Goal: Transaction & Acquisition: Purchase product/service

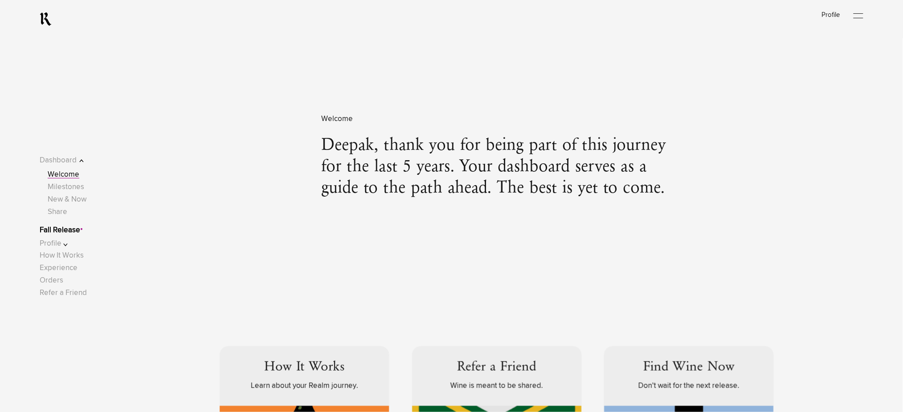
click at [72, 232] on link "Fall Release" at bounding box center [60, 231] width 41 height 8
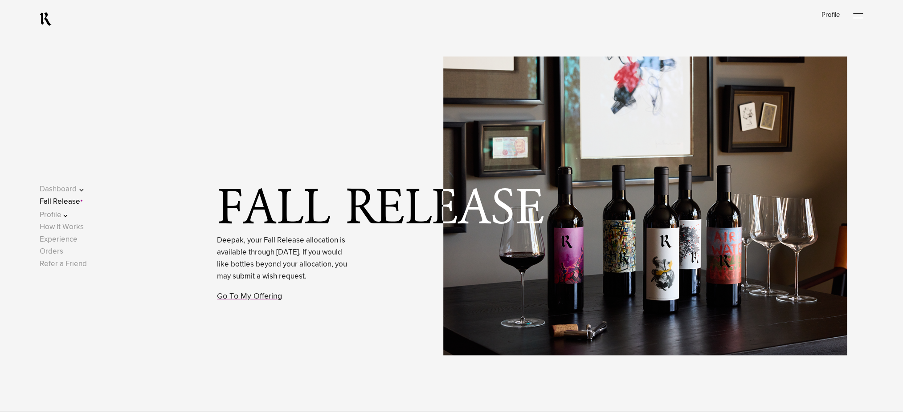
click at [243, 301] on link "Go To My Offering" at bounding box center [249, 297] width 65 height 8
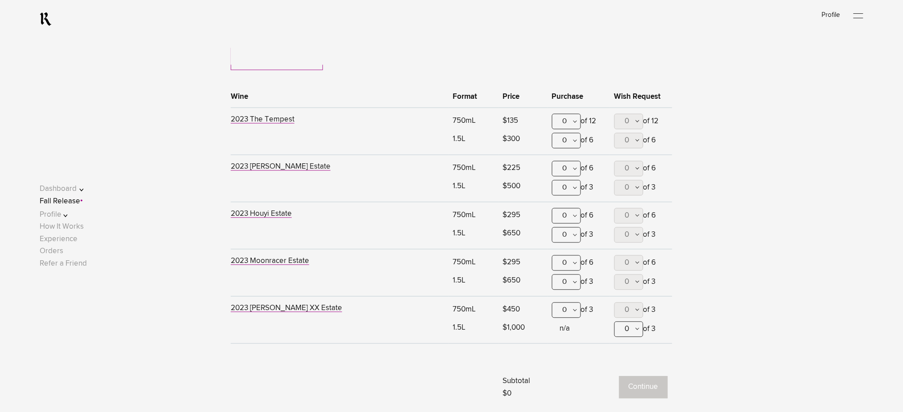
scroll to position [585, 0]
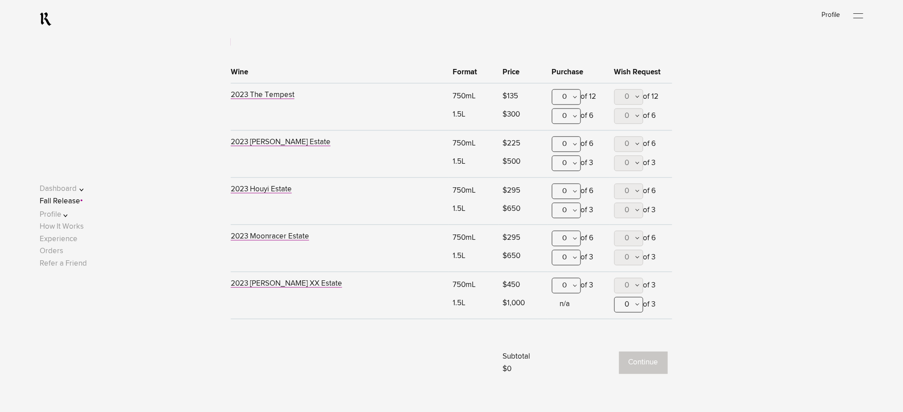
click at [569, 98] on div "0" at bounding box center [566, 98] width 29 height 16
click at [559, 375] on div "12" at bounding box center [566, 386] width 28 height 22
click at [574, 141] on div "0" at bounding box center [566, 145] width 29 height 16
click at [567, 289] on div "6" at bounding box center [566, 300] width 28 height 22
click at [624, 149] on button "0" at bounding box center [628, 145] width 29 height 16
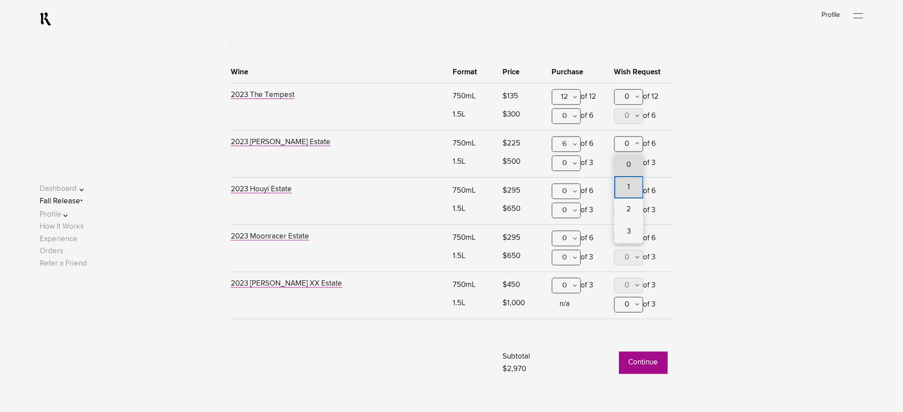
click at [623, 185] on span "1" at bounding box center [628, 188] width 29 height 22
type lightning-combobox "1"
drag, startPoint x: 573, startPoint y: 114, endPoint x: 572, endPoint y: 135, distance: 20.1
click at [573, 116] on div "0" at bounding box center [566, 117] width 29 height 16
click at [571, 157] on div "1" at bounding box center [566, 160] width 28 height 22
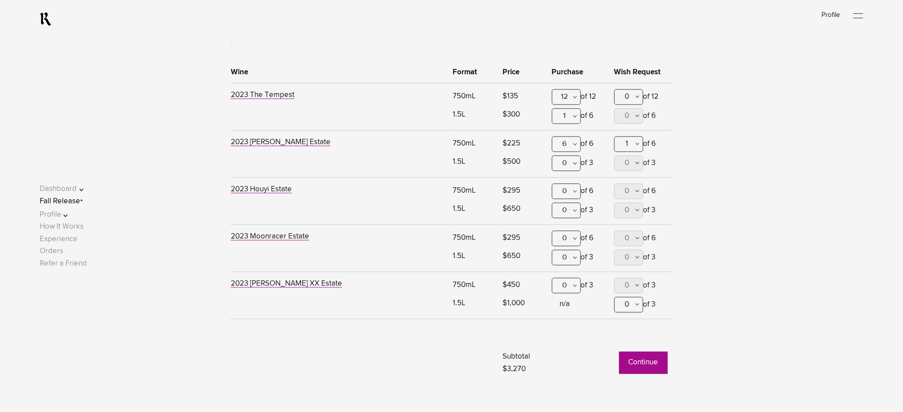
click at [575, 165] on div "0" at bounding box center [566, 164] width 29 height 16
click at [571, 208] on div "1" at bounding box center [566, 207] width 28 height 22
click at [71, 214] on button "Profile" at bounding box center [68, 215] width 57 height 12
click at [75, 220] on link "Shipping" at bounding box center [62, 220] width 29 height 8
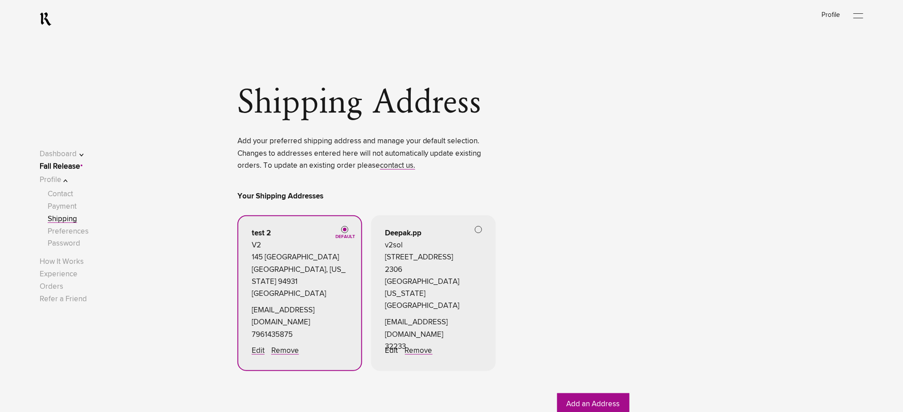
click at [388, 351] on link "Edit" at bounding box center [391, 351] width 13 height 8
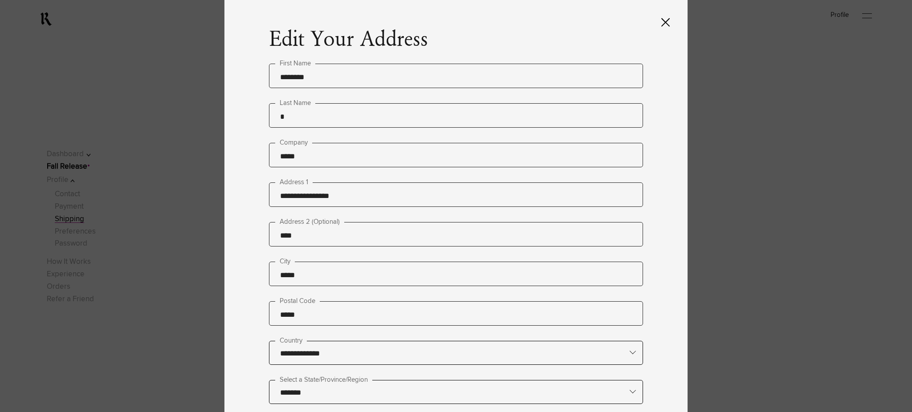
drag, startPoint x: 348, startPoint y: 198, endPoint x: 240, endPoint y: 199, distance: 108.2
click at [240, 199] on div "**********" at bounding box center [455, 206] width 463 height 412
paste input "*"
type input "**********"
drag, startPoint x: 310, startPoint y: 276, endPoint x: 245, endPoint y: 278, distance: 66.0
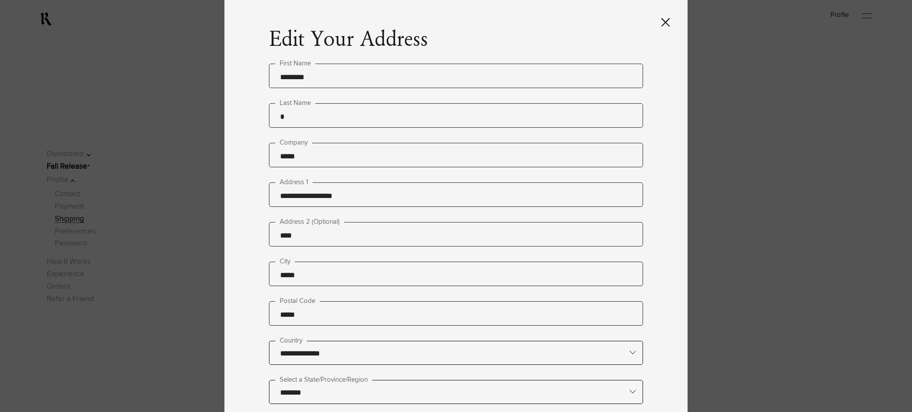
click at [244, 278] on div "**********" at bounding box center [455, 206] width 463 height 412
paste input "****"
type input "*********"
drag, startPoint x: 321, startPoint y: 119, endPoint x: 245, endPoint y: 129, distance: 75.9
click at [245, 129] on div "**********" at bounding box center [455, 206] width 463 height 412
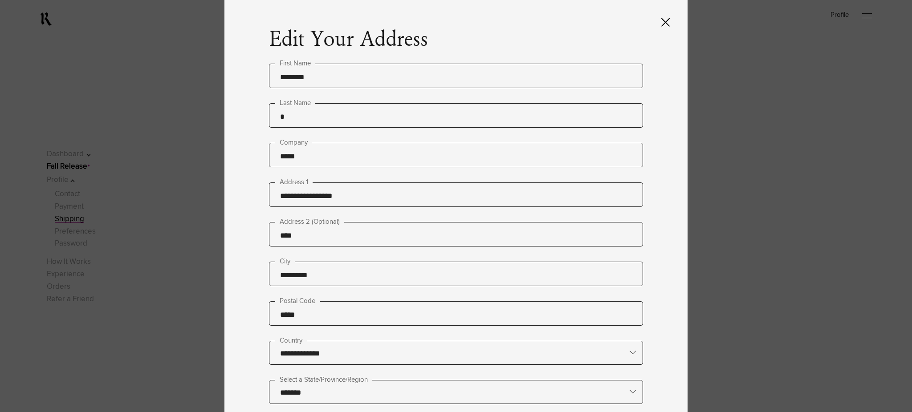
paste input "text"
type input "*****"
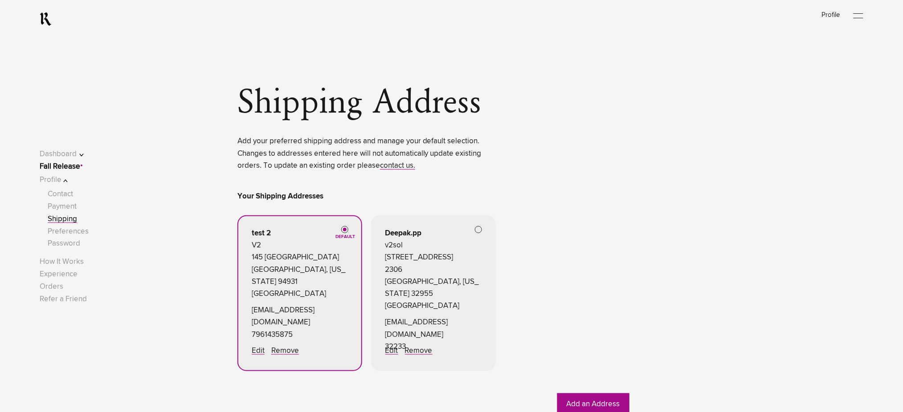
click at [80, 165] on link "Fall Release" at bounding box center [60, 167] width 41 height 8
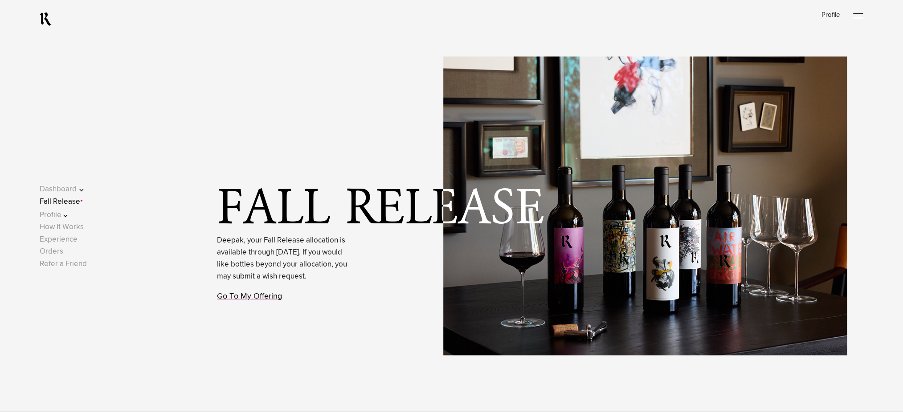
click at [245, 301] on link "Go To My Offering" at bounding box center [249, 297] width 65 height 8
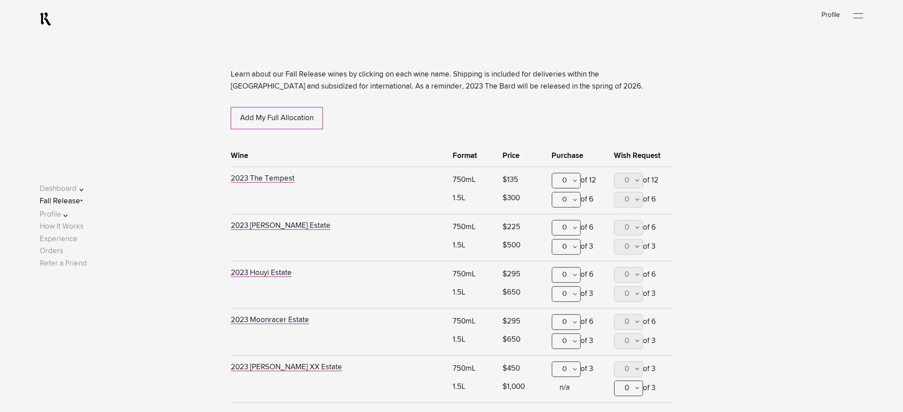
scroll to position [526, 0]
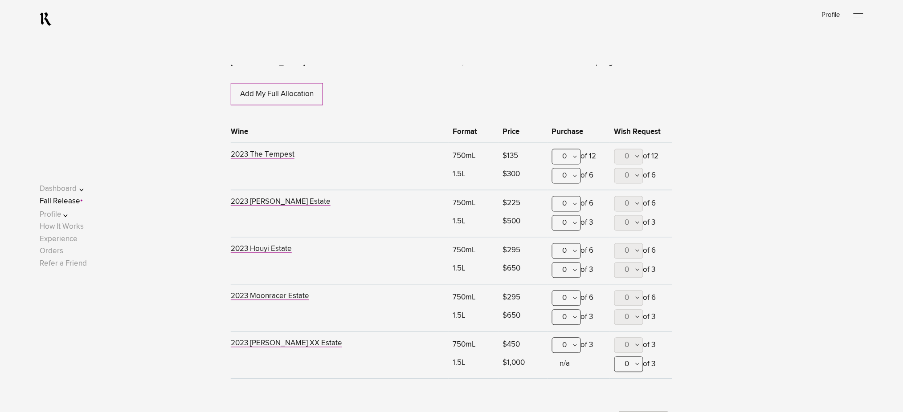
click at [571, 153] on div "0" at bounding box center [566, 157] width 29 height 16
click at [575, 177] on div "0" at bounding box center [566, 176] width 29 height 16
click at [574, 218] on div "1" at bounding box center [566, 220] width 28 height 22
click at [567, 203] on div "0" at bounding box center [566, 204] width 29 height 16
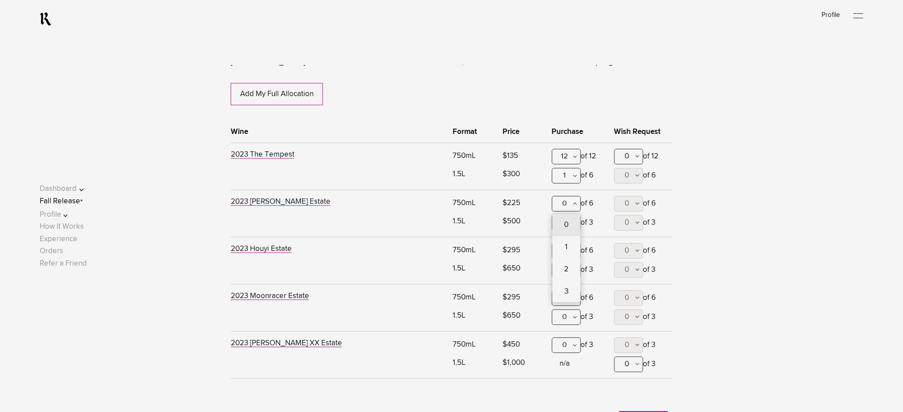
click at [566, 348] on div "6" at bounding box center [566, 359] width 28 height 22
click at [625, 208] on span "0" at bounding box center [627, 204] width 4 height 8
click at [627, 252] on span "1" at bounding box center [628, 248] width 3 height 22
type lightning-combobox "1"
click at [566, 221] on div "0" at bounding box center [566, 224] width 29 height 16
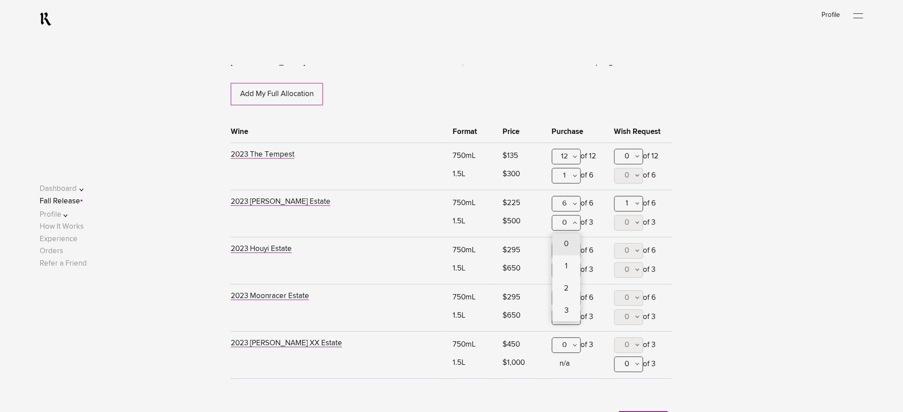
click at [568, 262] on div "1" at bounding box center [566, 267] width 28 height 22
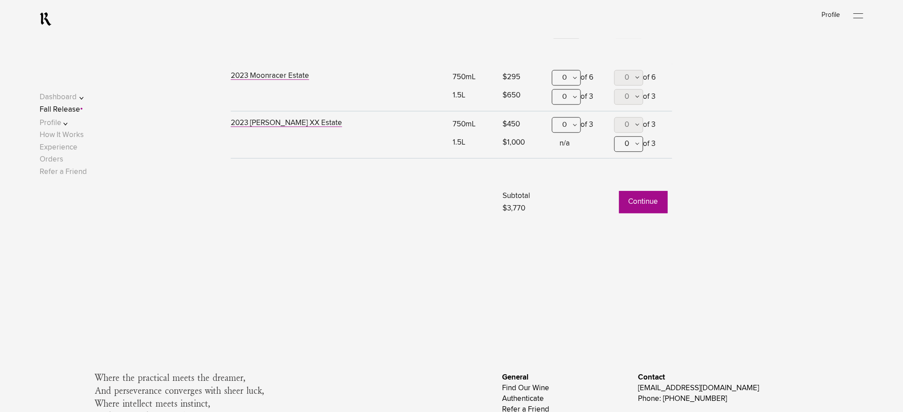
scroll to position [763, 0]
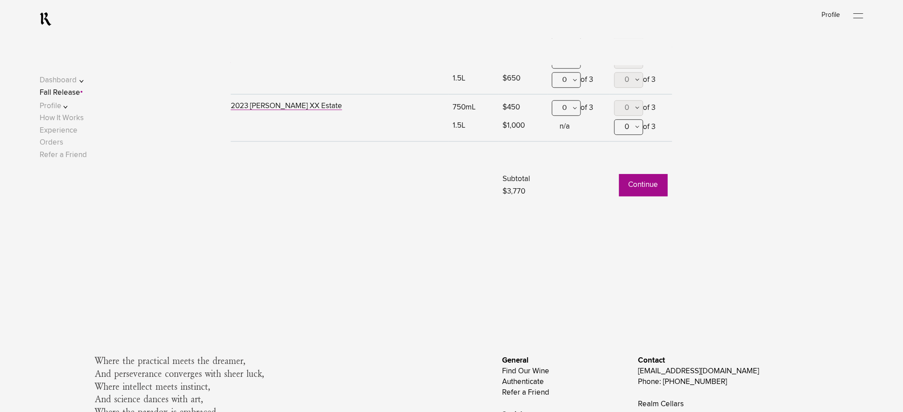
click at [631, 191] on button "Continue" at bounding box center [643, 185] width 49 height 22
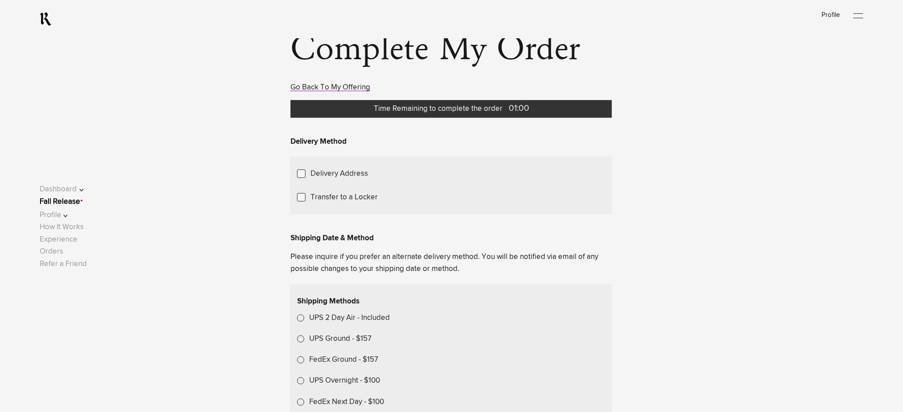
scroll to position [178, 0]
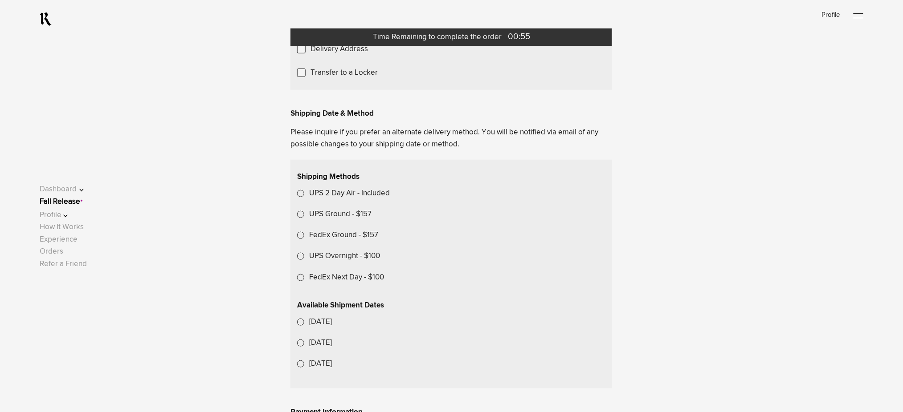
click at [0, 0] on span "Choose Another Saved Shipping Address" at bounding box center [0, 0] width 0 height 0
click at [0, 0] on div "Deepak.p p - Rockledge, [US_STATE], 32955" at bounding box center [0, 0] width 0 height 0
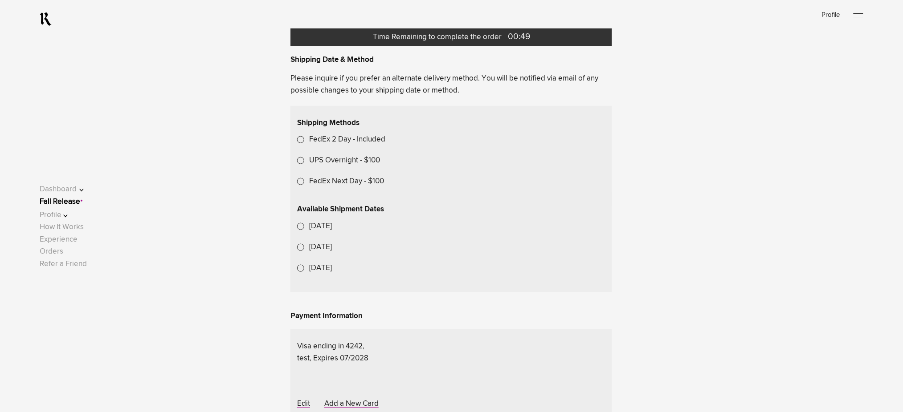
scroll to position [316, 0]
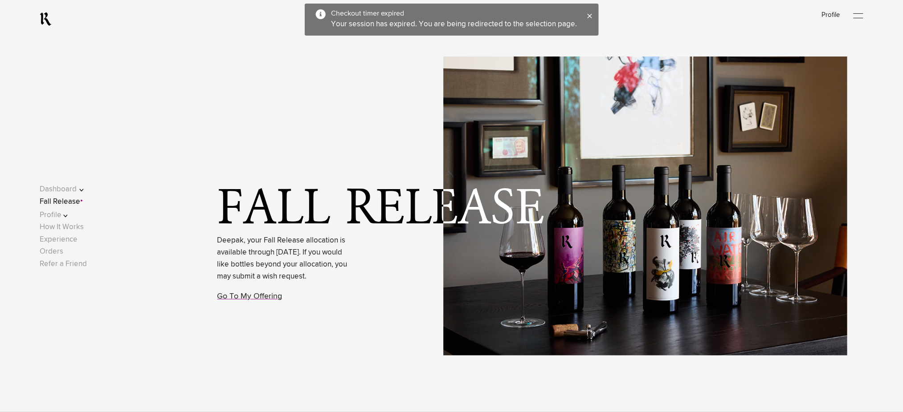
click at [63, 205] on link "Fall Release" at bounding box center [60, 202] width 41 height 8
click at [265, 301] on link "Go To My Offering" at bounding box center [249, 297] width 65 height 8
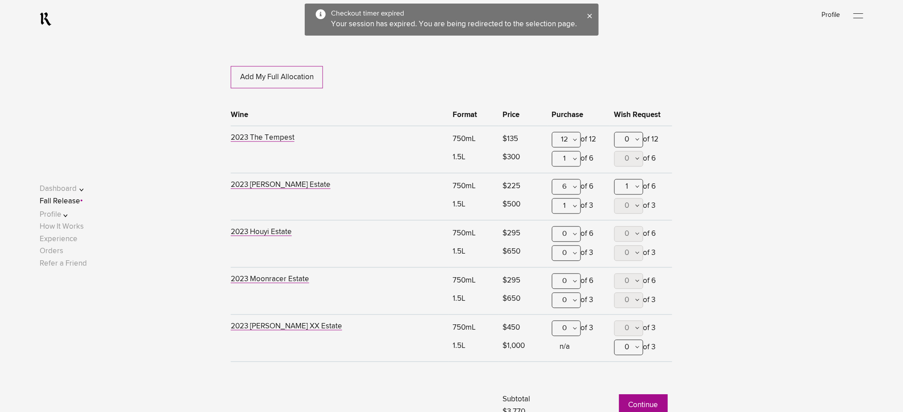
scroll to position [704, 0]
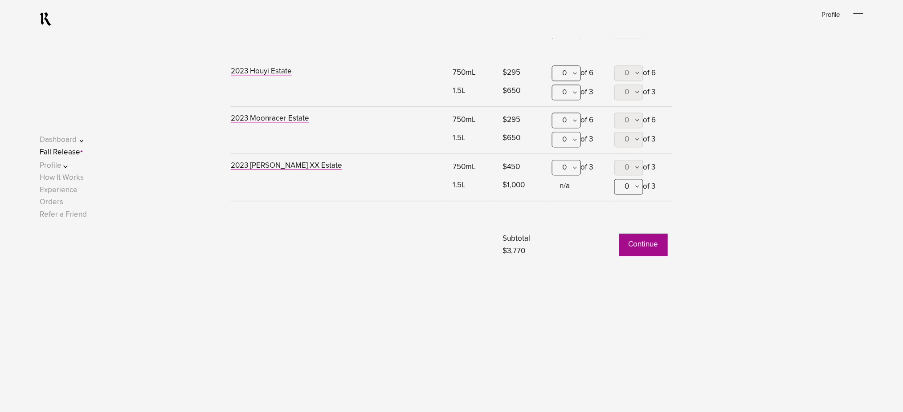
click at [625, 244] on button "Continue" at bounding box center [643, 245] width 49 height 22
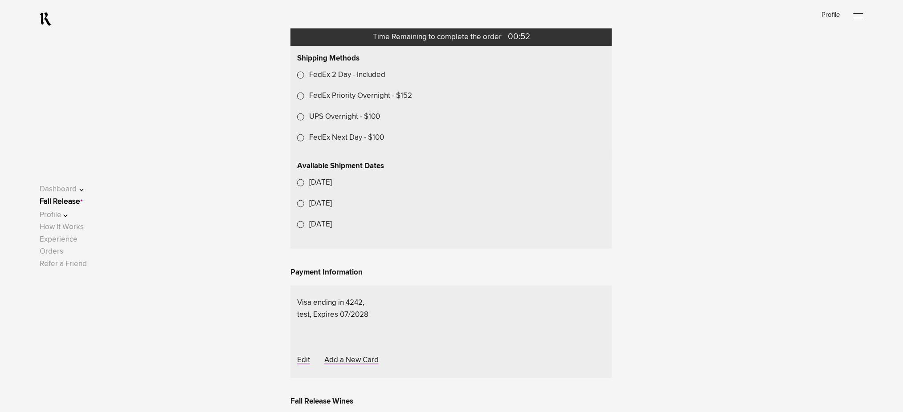
scroll to position [356, 0]
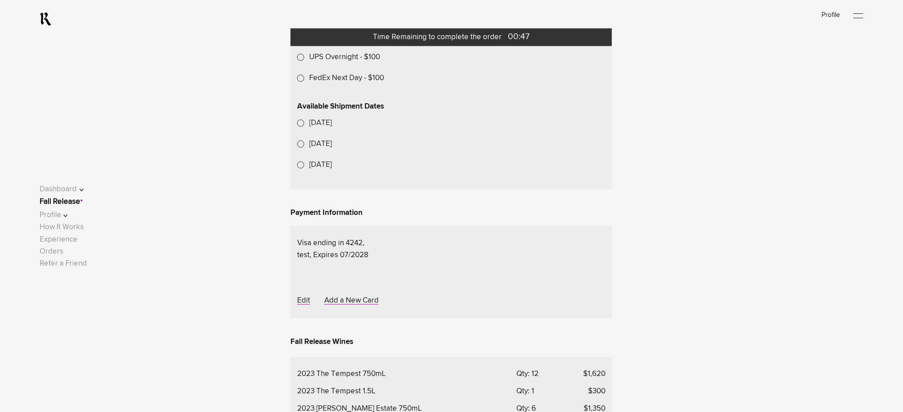
click at [365, 42] on label "FedEx Priority Overnight - $152" at bounding box center [360, 36] width 103 height 12
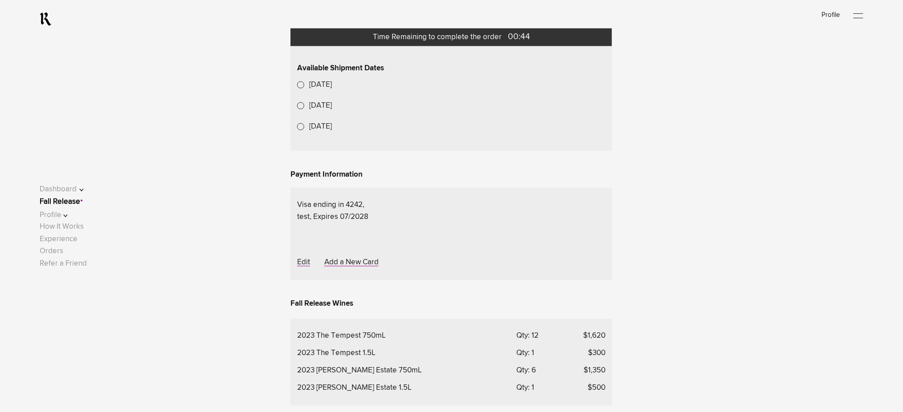
scroll to position [416, 0]
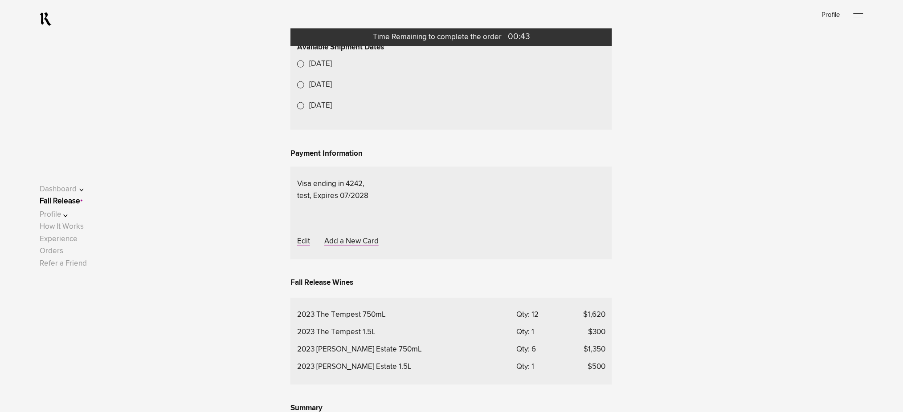
click at [332, 68] on lightning-formatted-date-time "[DATE]" at bounding box center [320, 64] width 23 height 8
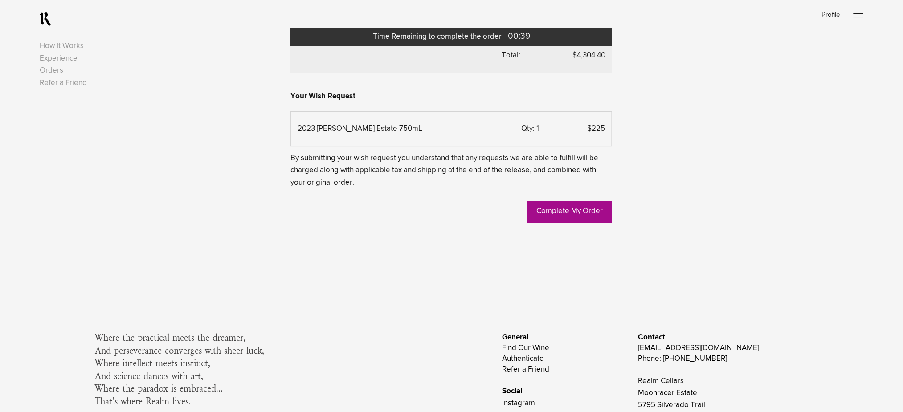
scroll to position [891, 0]
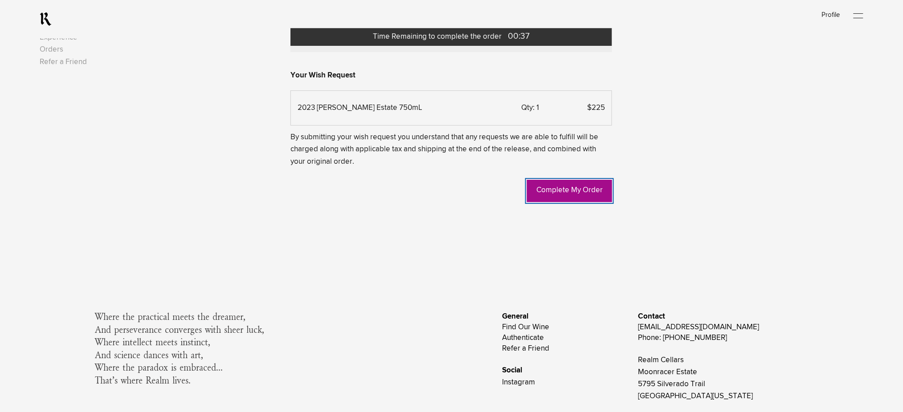
click at [551, 202] on link "Complete My Order" at bounding box center [569, 191] width 85 height 22
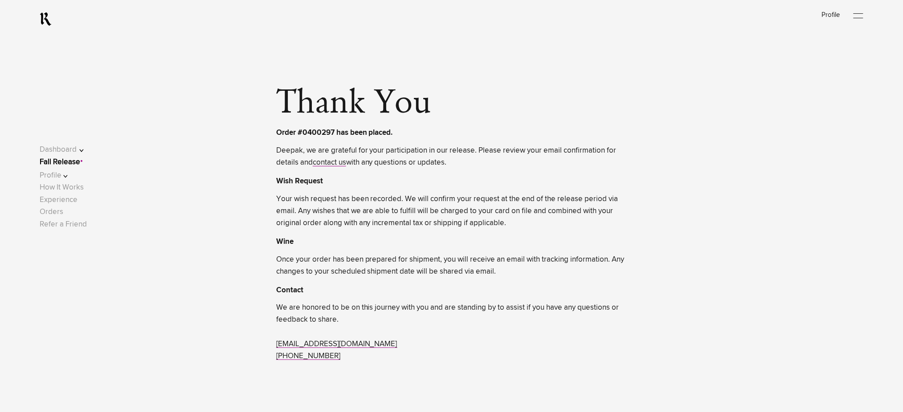
click at [67, 166] on link "Fall Release" at bounding box center [60, 163] width 41 height 8
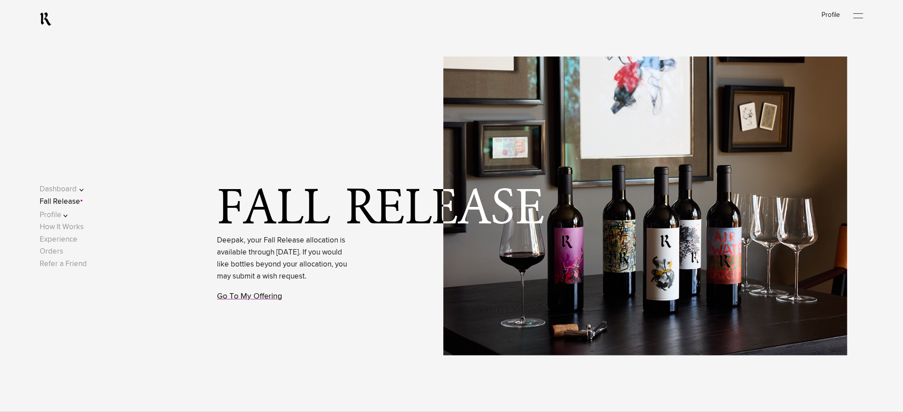
click at [266, 301] on link "Go To My Offering" at bounding box center [249, 297] width 65 height 8
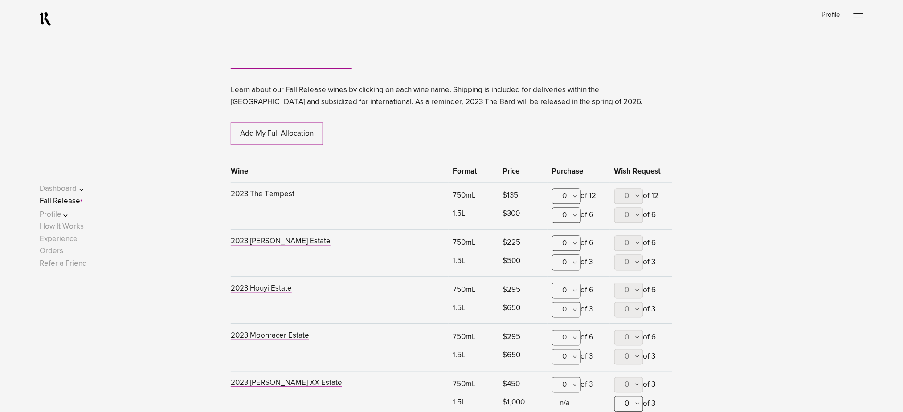
scroll to position [526, 0]
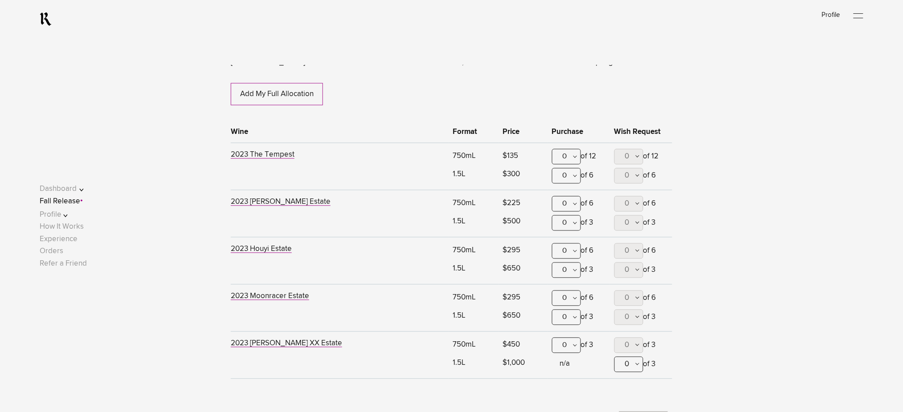
click at [574, 159] on div "0" at bounding box center [566, 157] width 29 height 16
click at [567, 204] on div "0" at bounding box center [566, 204] width 29 height 16
drag, startPoint x: 563, startPoint y: 289, endPoint x: 567, endPoint y: 283, distance: 6.8
click at [563, 348] on div "6" at bounding box center [566, 359] width 28 height 22
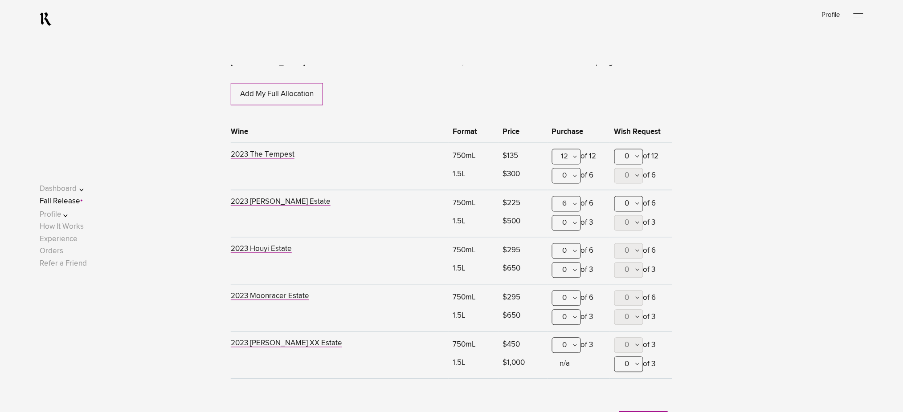
click at [623, 203] on button "0" at bounding box center [628, 204] width 29 height 16
click at [624, 247] on span "1" at bounding box center [628, 248] width 29 height 22
type lightning-combobox "1"
drag, startPoint x: 77, startPoint y: 203, endPoint x: 84, endPoint y: 203, distance: 7.1
click at [77, 203] on link "Fall Release" at bounding box center [60, 202] width 41 height 8
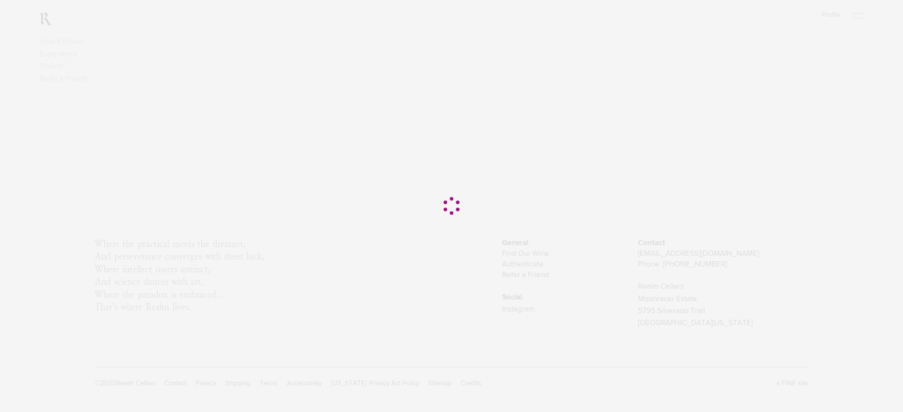
scroll to position [0, 0]
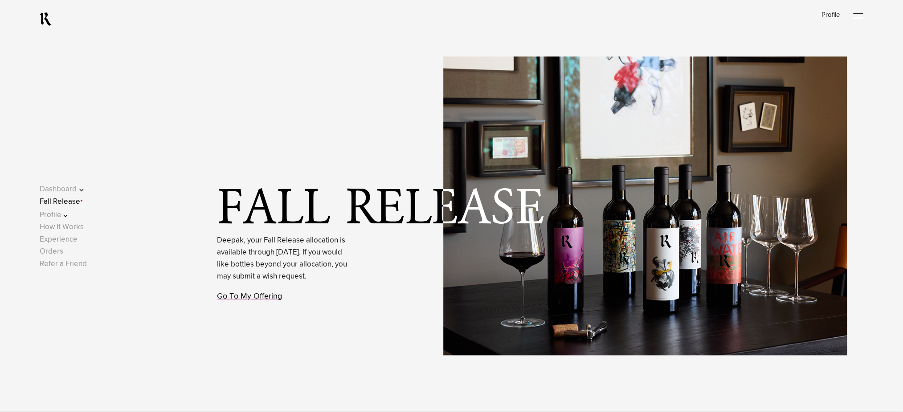
click at [269, 301] on link "Go To My Offering" at bounding box center [249, 297] width 65 height 8
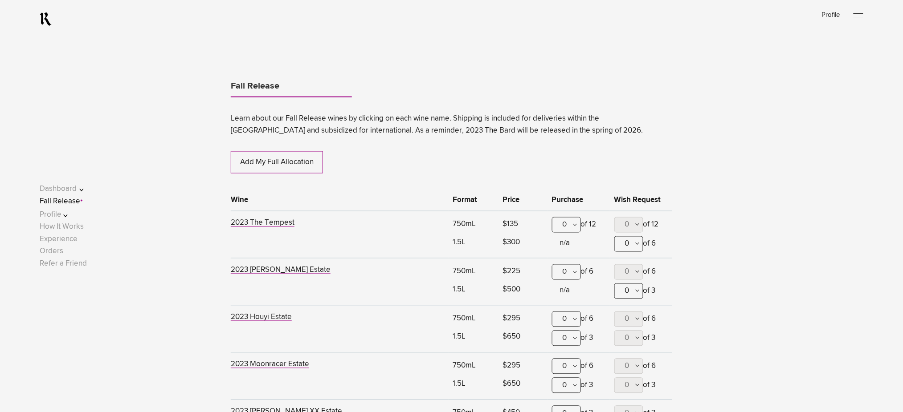
scroll to position [466, 0]
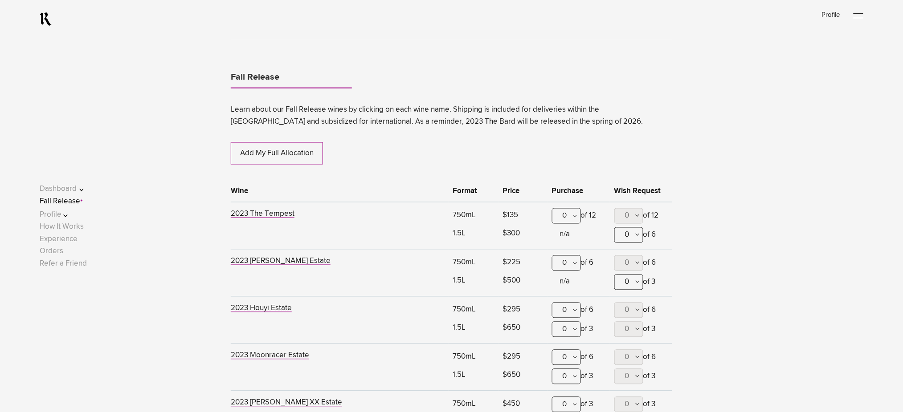
click at [565, 220] on div "0" at bounding box center [566, 216] width 29 height 16
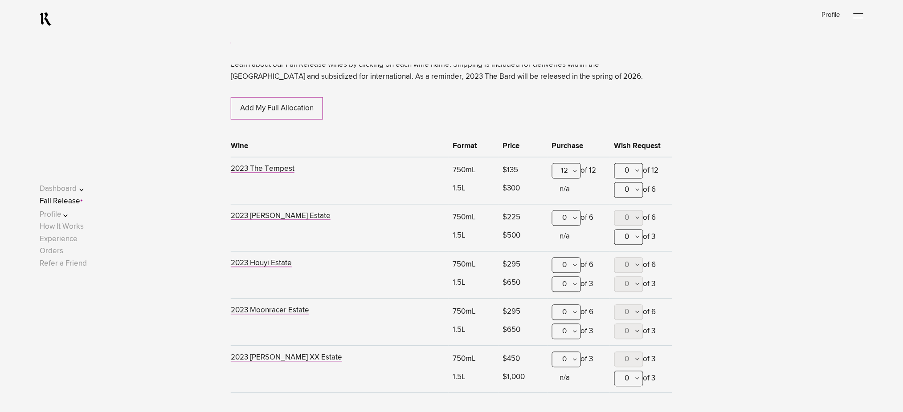
scroll to position [526, 0]
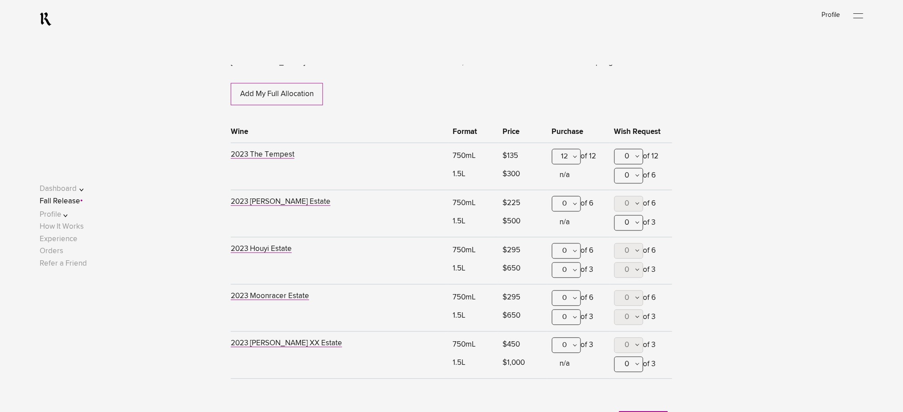
click at [633, 177] on button "0" at bounding box center [628, 176] width 29 height 16
click at [630, 218] on span "1" at bounding box center [628, 219] width 29 height 22
type lightning-combobox "1"
click at [571, 206] on div "0" at bounding box center [566, 204] width 29 height 16
click at [569, 348] on div "6" at bounding box center [566, 359] width 28 height 22
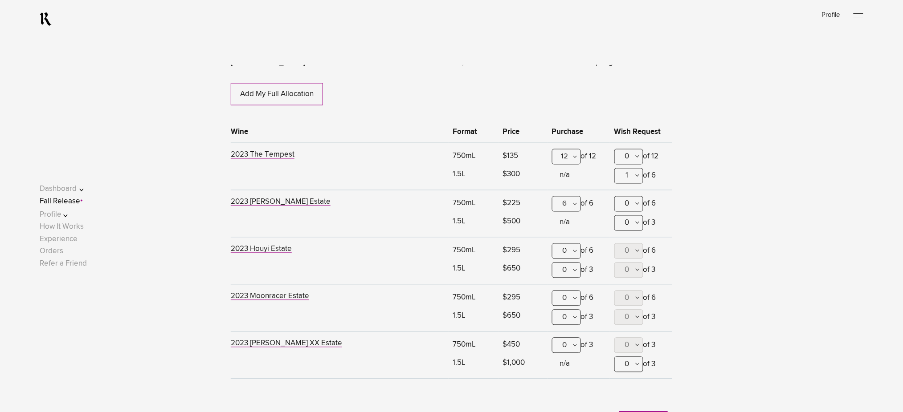
click at [629, 205] on span "0" at bounding box center [627, 204] width 4 height 8
click at [628, 245] on span "1" at bounding box center [628, 248] width 3 height 22
type lightning-combobox "1"
click at [629, 227] on span "0" at bounding box center [627, 224] width 4 height 8
click at [628, 264] on span "1" at bounding box center [628, 267] width 3 height 22
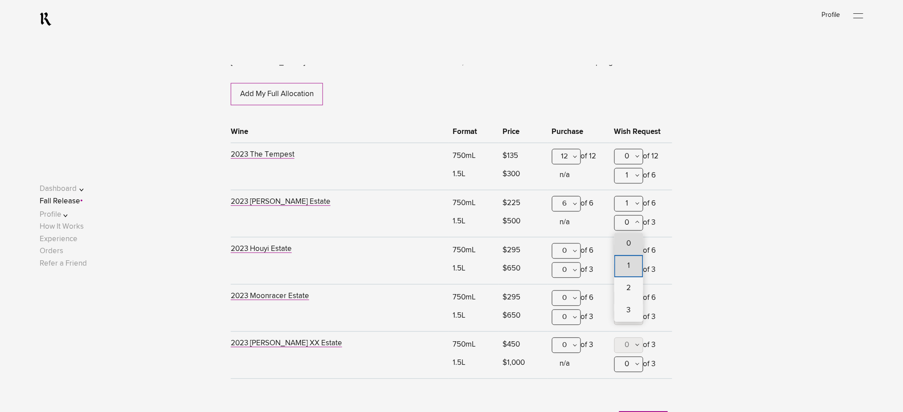
type lightning-combobox "1"
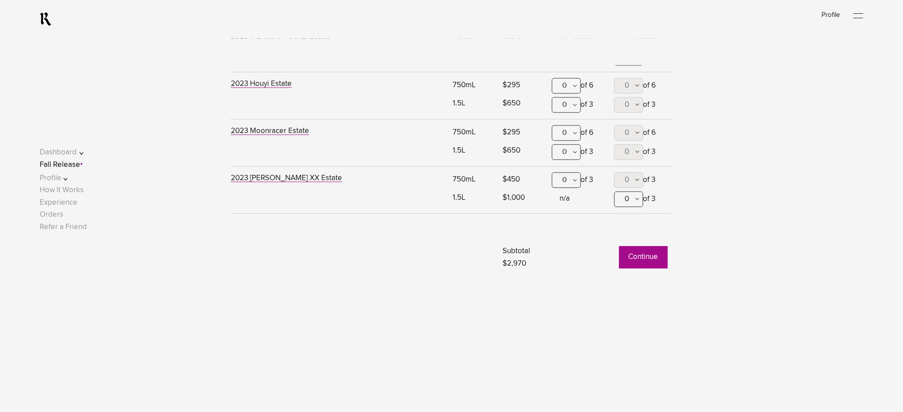
scroll to position [704, 0]
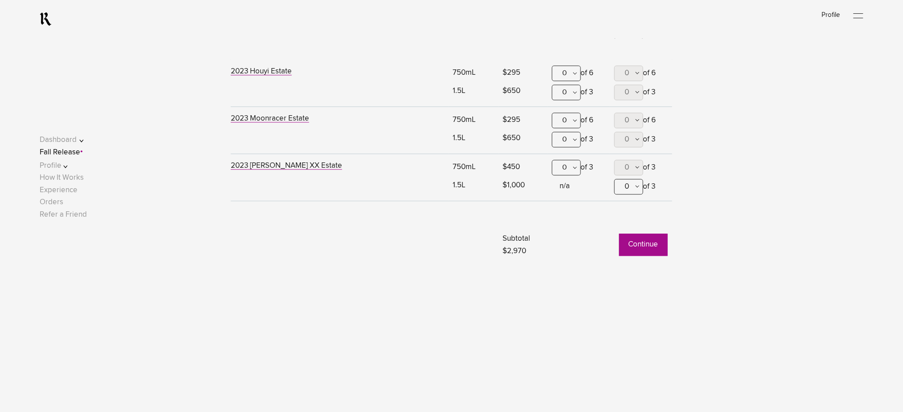
drag, startPoint x: 671, startPoint y: 245, endPoint x: 652, endPoint y: 243, distance: 18.3
click at [660, 244] on td "Continue" at bounding box center [609, 234] width 125 height 45
click at [652, 244] on button "Continue" at bounding box center [643, 245] width 49 height 22
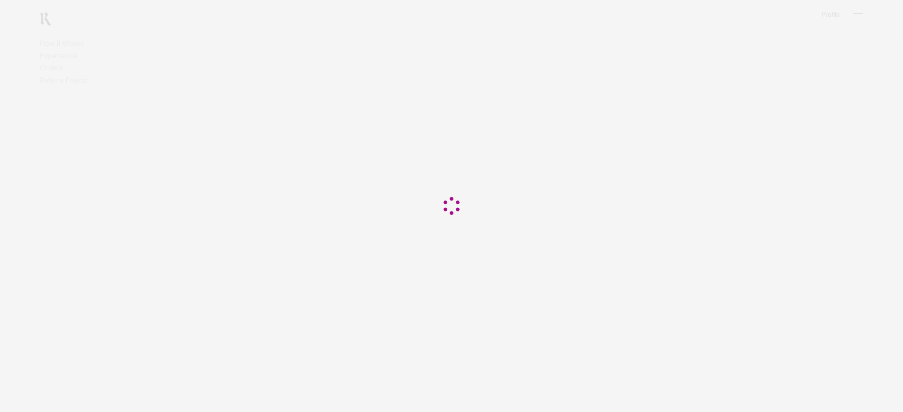
scroll to position [178, 0]
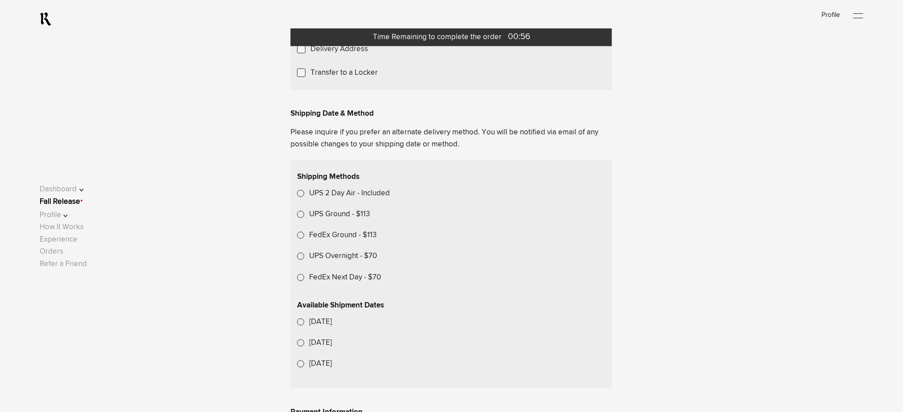
click at [0, 0] on span "Choose Another Saved Shipping Address" at bounding box center [0, 0] width 0 height 0
click at [0, 0] on div "Deepak.p p - Rockledge, [US_STATE], 32955" at bounding box center [0, 0] width 0 height 0
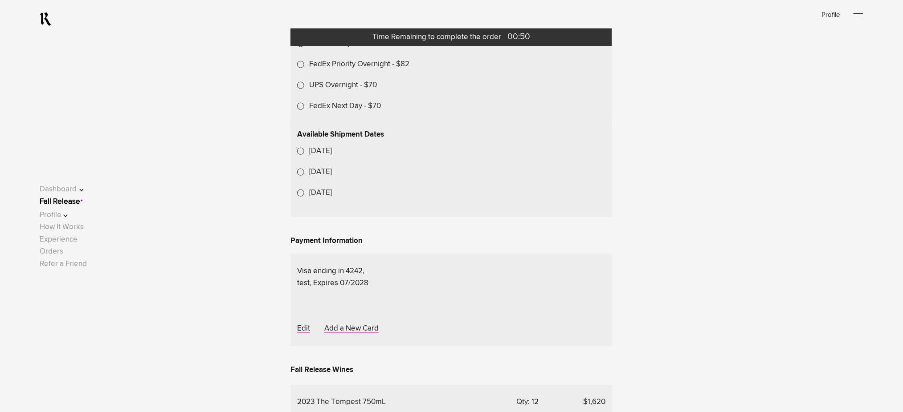
scroll to position [339, 0]
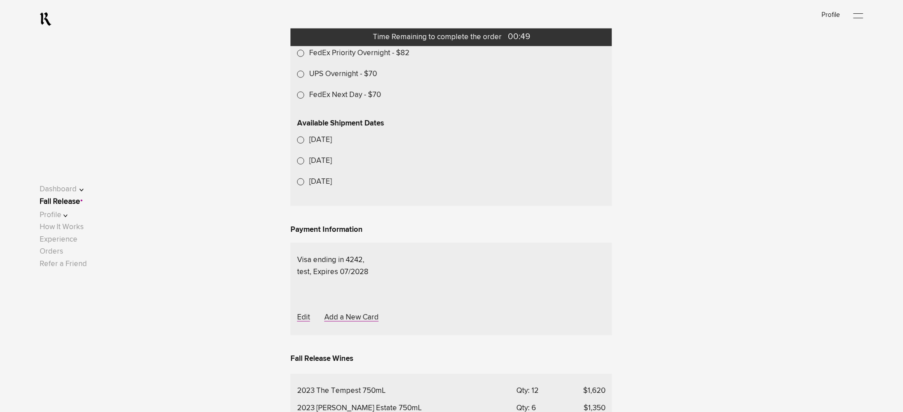
click at [355, 59] on label "FedEx Priority Overnight - $82" at bounding box center [359, 53] width 100 height 12
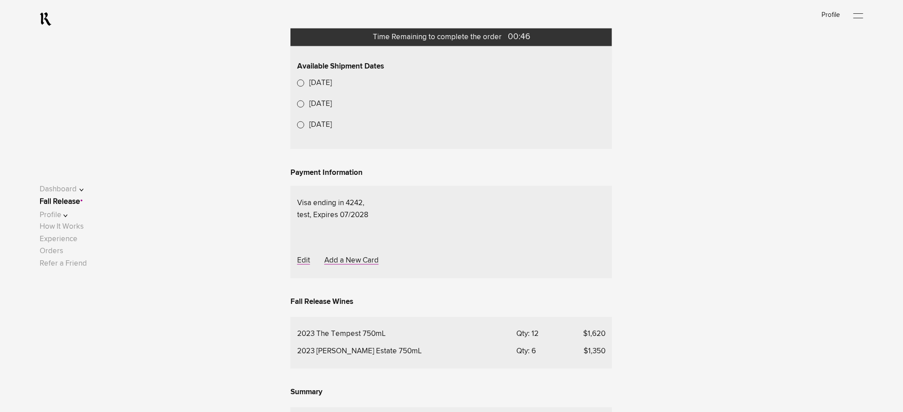
scroll to position [518, 0]
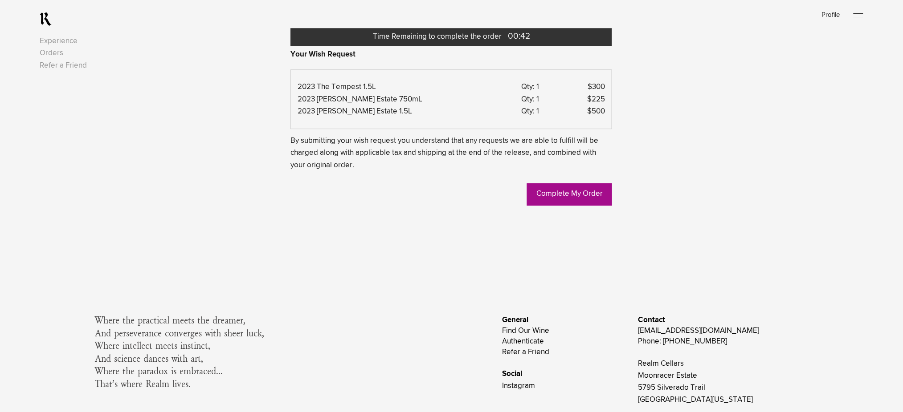
scroll to position [934, 0]
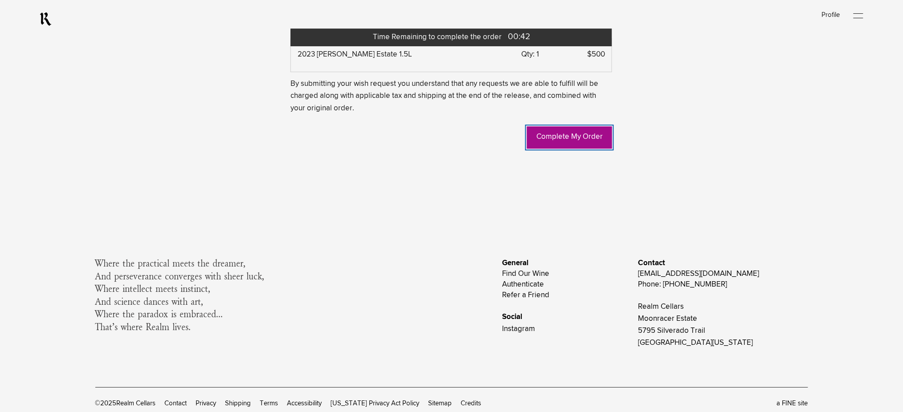
click at [547, 149] on link "Complete My Order" at bounding box center [569, 137] width 85 height 22
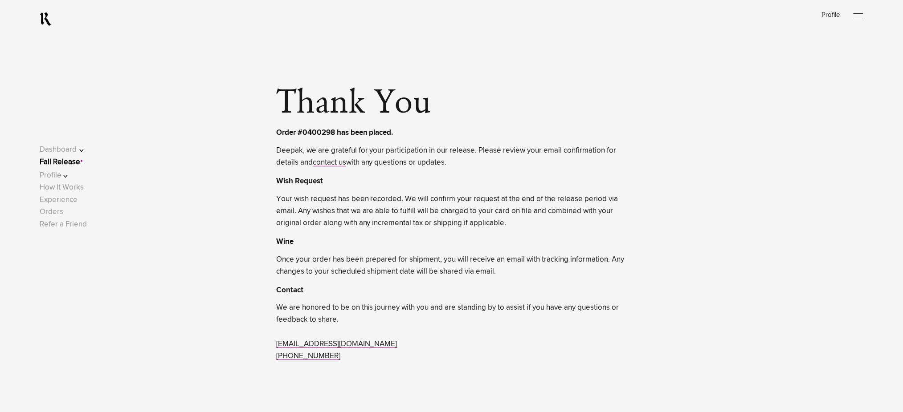
click at [77, 164] on link "Fall Release" at bounding box center [60, 163] width 41 height 8
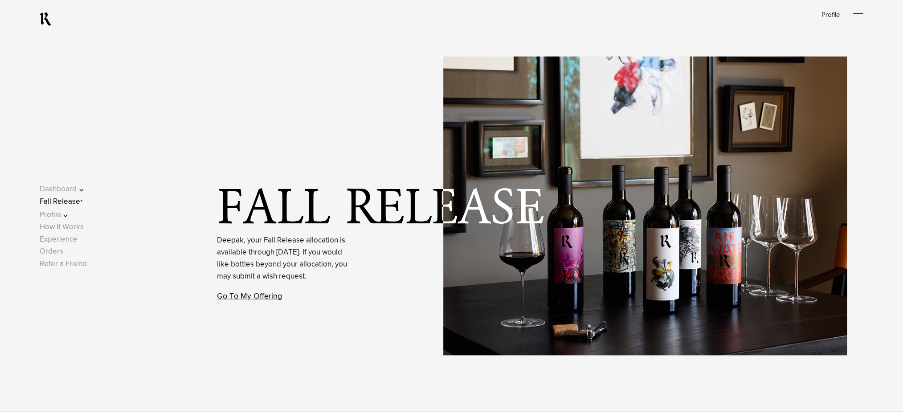
click at [241, 301] on link "Go To My Offering" at bounding box center [249, 297] width 65 height 8
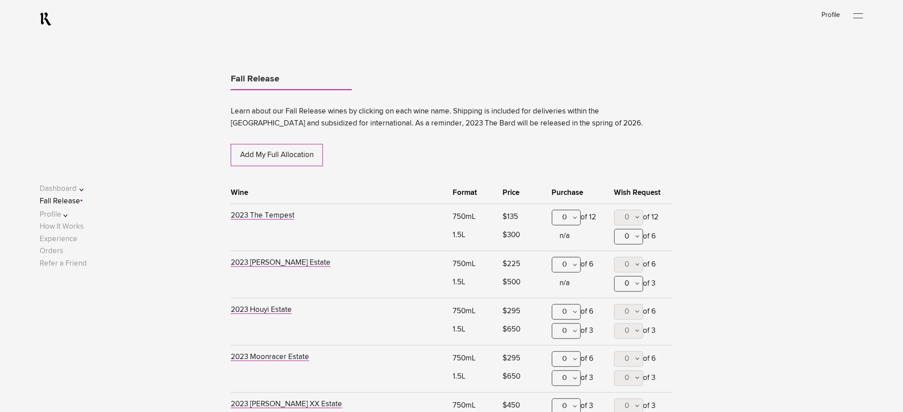
scroll to position [466, 0]
click at [564, 218] on div "0" at bounding box center [566, 216] width 29 height 16
click at [626, 220] on span "0" at bounding box center [627, 216] width 4 height 8
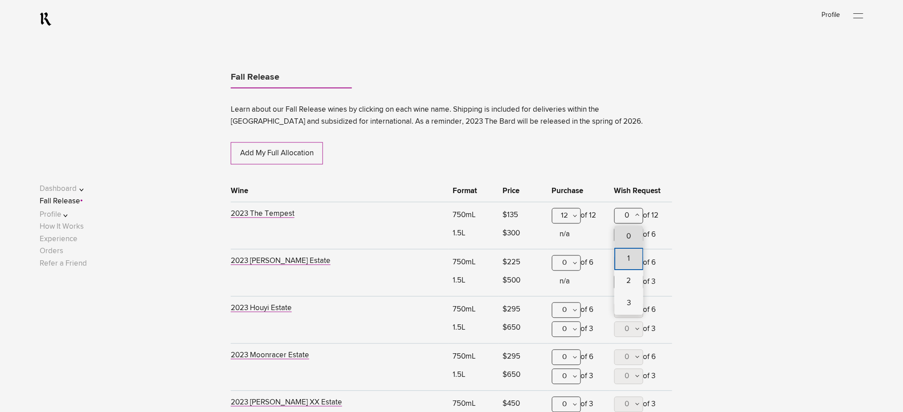
click at [624, 254] on span "1" at bounding box center [628, 260] width 29 height 22
drag, startPoint x: 632, startPoint y: 219, endPoint x: 629, endPoint y: 233, distance: 14.5
click at [632, 220] on button "1" at bounding box center [628, 216] width 29 height 16
click at [628, 235] on span "0" at bounding box center [628, 237] width 4 height 22
type lightning-combobox "0"
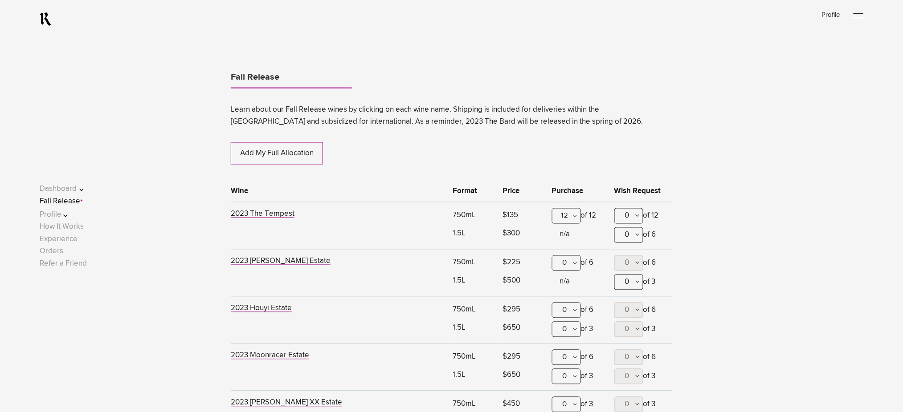
click at [628, 234] on span "0" at bounding box center [627, 236] width 4 height 8
click at [628, 281] on span "1" at bounding box center [628, 279] width 3 height 22
type lightning-combobox "1"
click at [573, 265] on div "0" at bounding box center [566, 264] width 29 height 16
click at [565, 408] on div "6" at bounding box center [566, 419] width 28 height 22
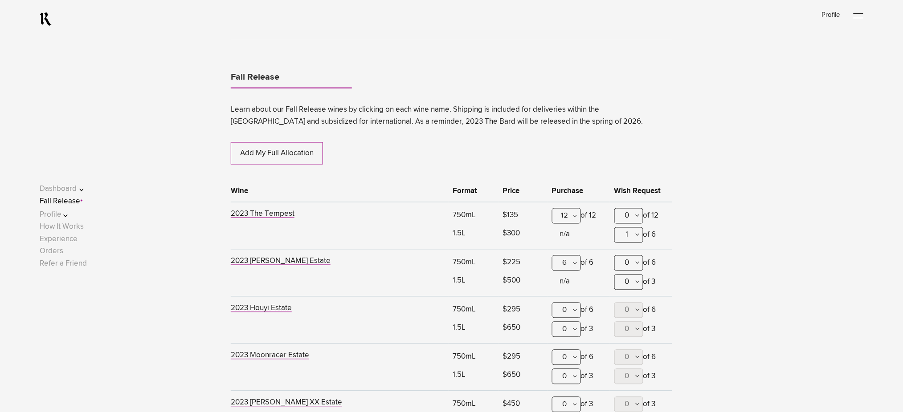
click at [632, 261] on button "0" at bounding box center [628, 264] width 29 height 16
click at [627, 306] on span "1" at bounding box center [628, 307] width 3 height 22
type lightning-combobox "1"
click at [625, 282] on span "0" at bounding box center [627, 283] width 4 height 8
click at [627, 325] on span "1" at bounding box center [628, 326] width 3 height 22
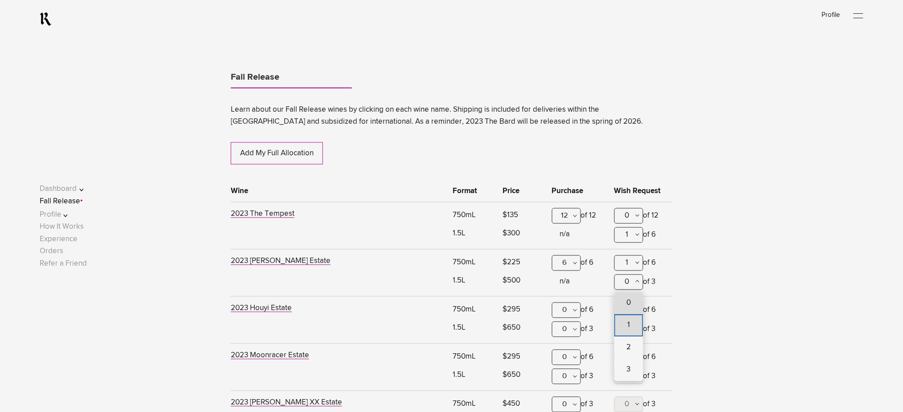
type lightning-combobox "1"
click at [630, 261] on button "1" at bounding box center [628, 264] width 29 height 16
click at [629, 284] on span "0" at bounding box center [628, 284] width 4 height 22
click at [624, 263] on button "0" at bounding box center [628, 264] width 29 height 16
drag, startPoint x: 627, startPoint y: 302, endPoint x: 621, endPoint y: 305, distance: 6.4
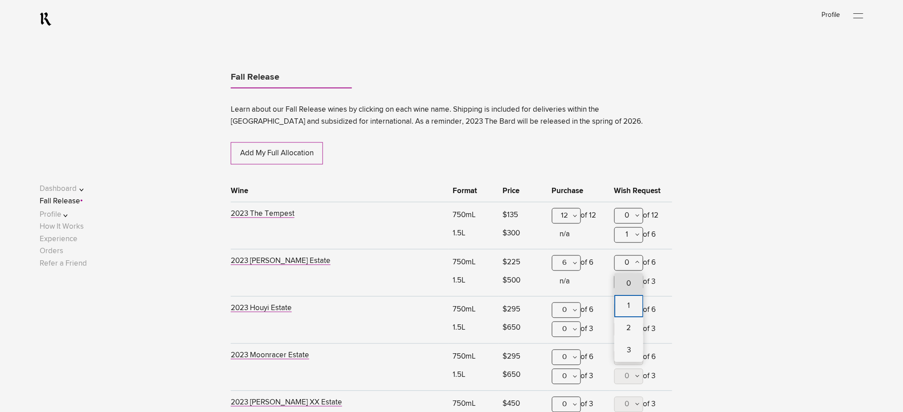
click at [628, 302] on span "1" at bounding box center [628, 307] width 3 height 22
type lightning-combobox "1"
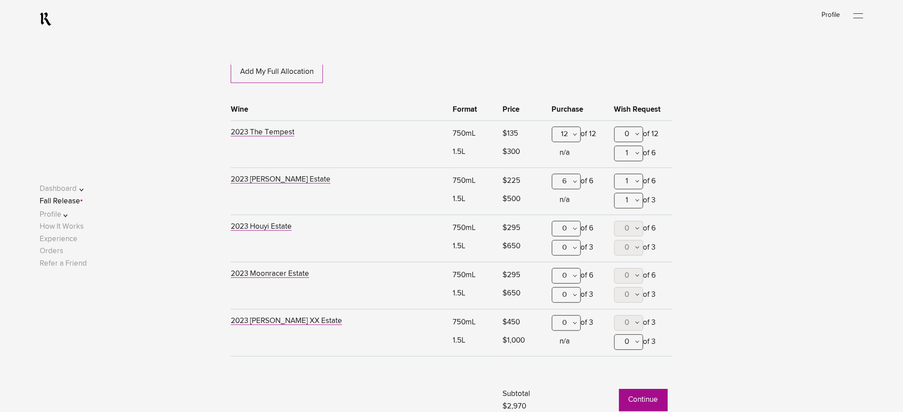
scroll to position [644, 0]
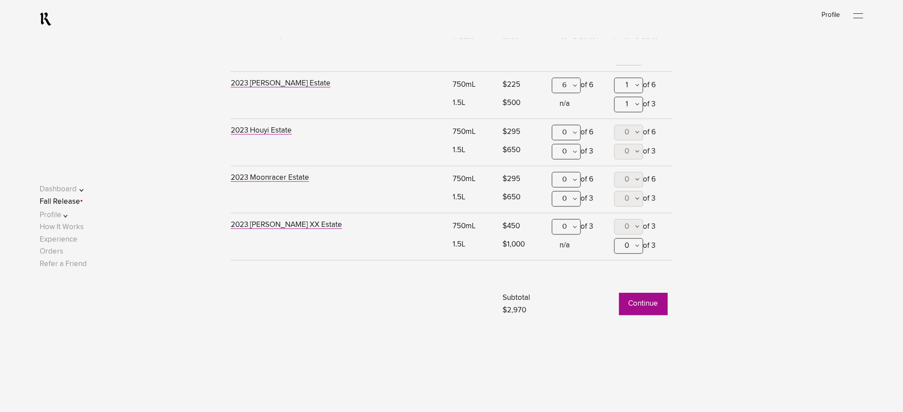
click at [632, 305] on button "Continue" at bounding box center [643, 304] width 49 height 22
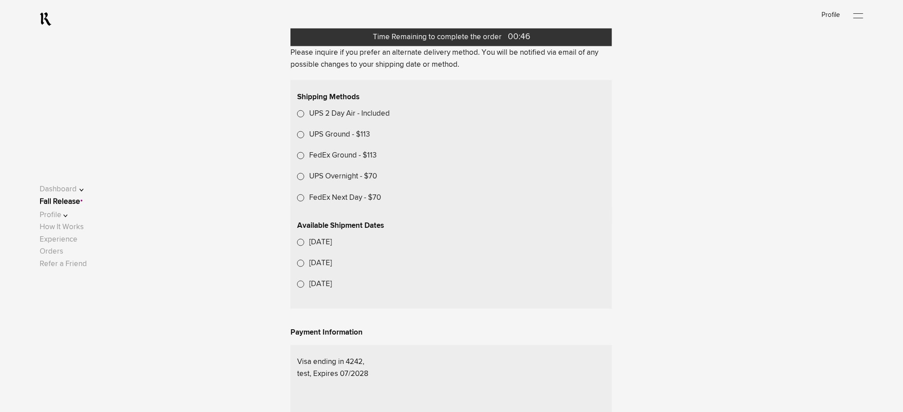
scroll to position [245, 0]
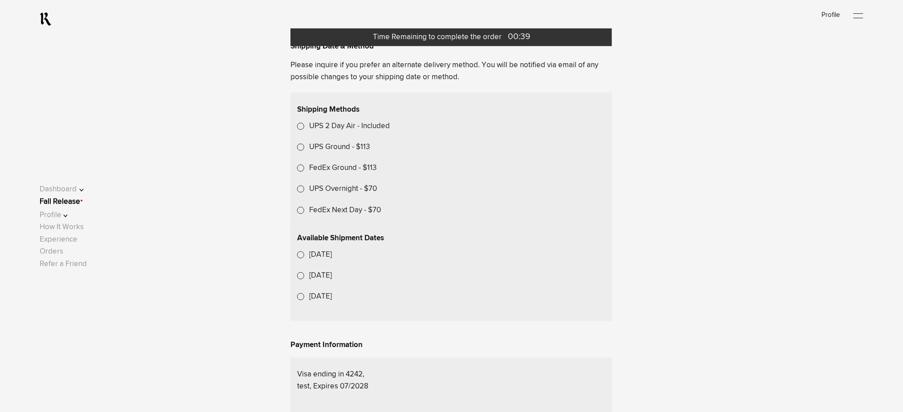
click at [0, 0] on span "Choose Another Saved Shipping Address" at bounding box center [0, 0] width 0 height 0
click at [0, 0] on div "Deepak.p p - Rockledge, [US_STATE], 32955" at bounding box center [0, 0] width 0 height 0
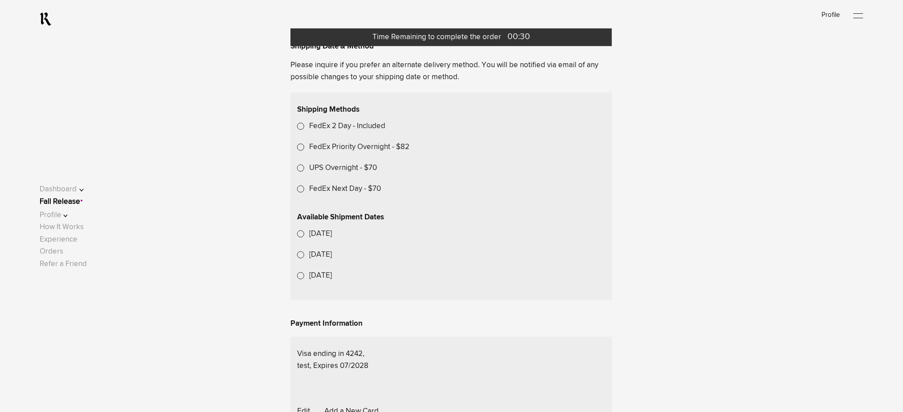
click at [351, 153] on label "FedEx Priority Overnight - $82" at bounding box center [359, 147] width 100 height 12
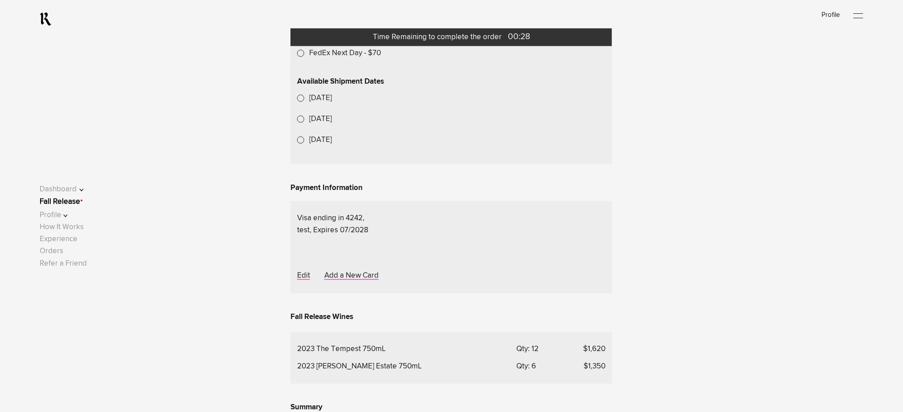
scroll to position [424, 0]
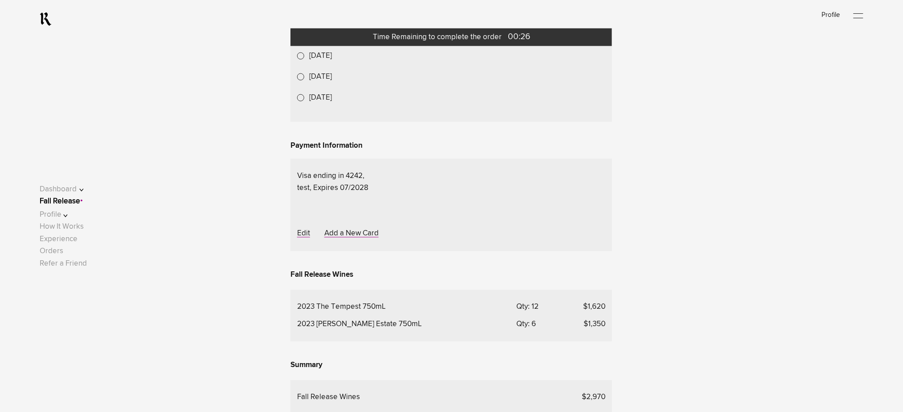
click at [332, 60] on lightning-formatted-date-time "[DATE]" at bounding box center [320, 56] width 23 height 8
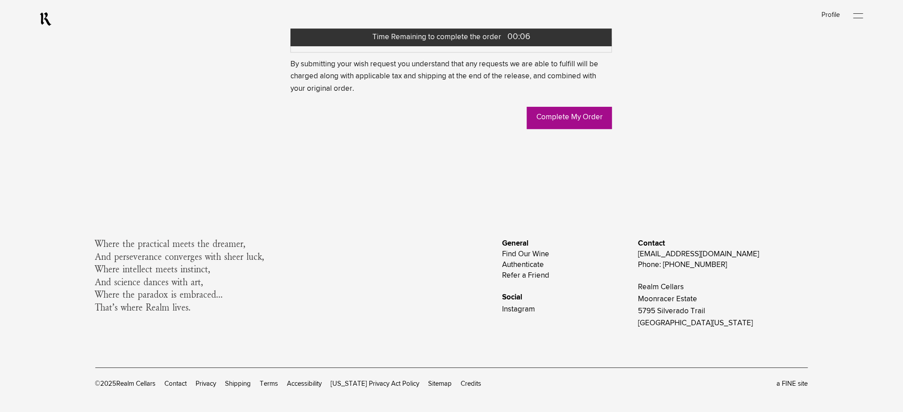
scroll to position [958, 0]
click at [546, 129] on link "Complete My Order" at bounding box center [569, 118] width 85 height 22
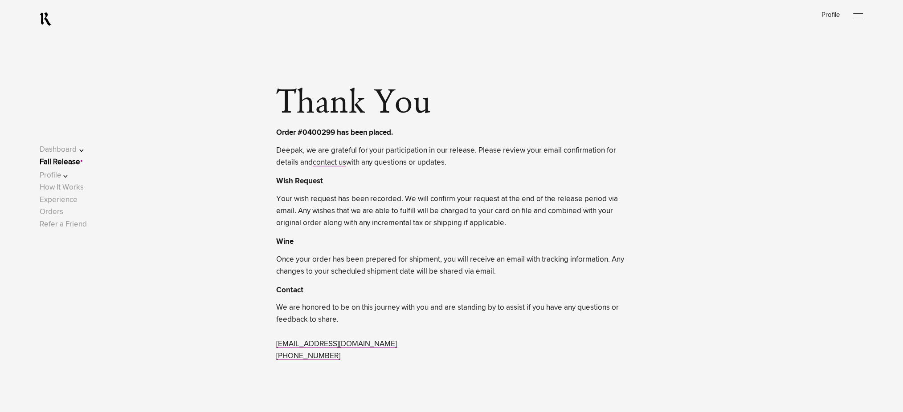
click at [79, 162] on link "Fall Release" at bounding box center [60, 163] width 41 height 8
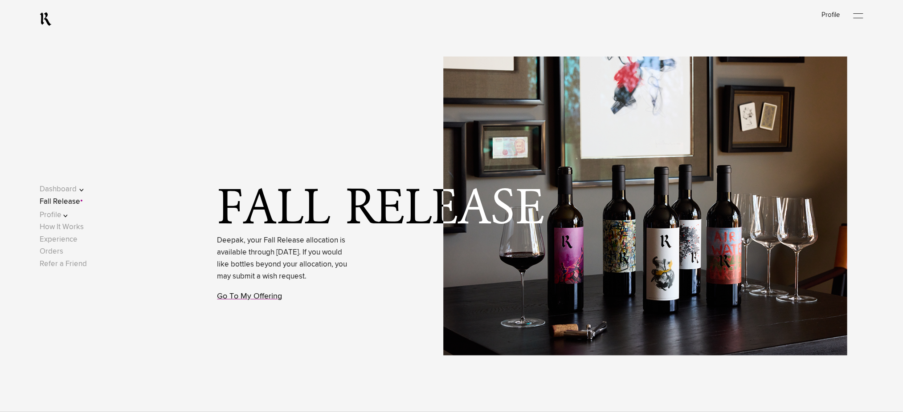
click at [261, 301] on link "Go To My Offering" at bounding box center [249, 297] width 65 height 8
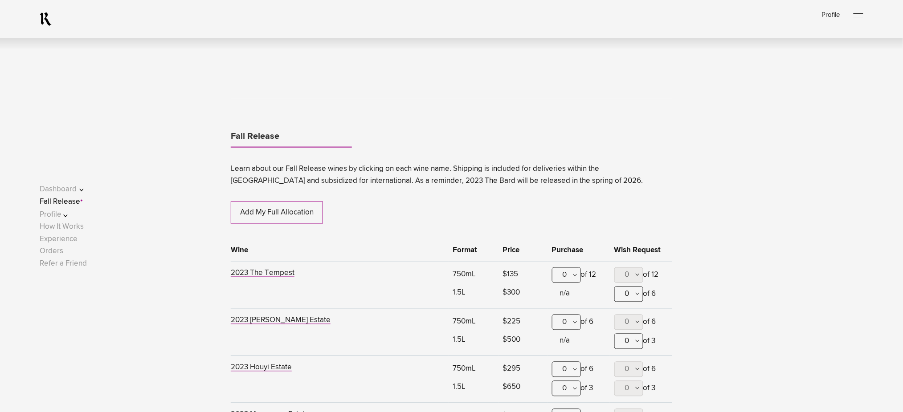
scroll to position [466, 0]
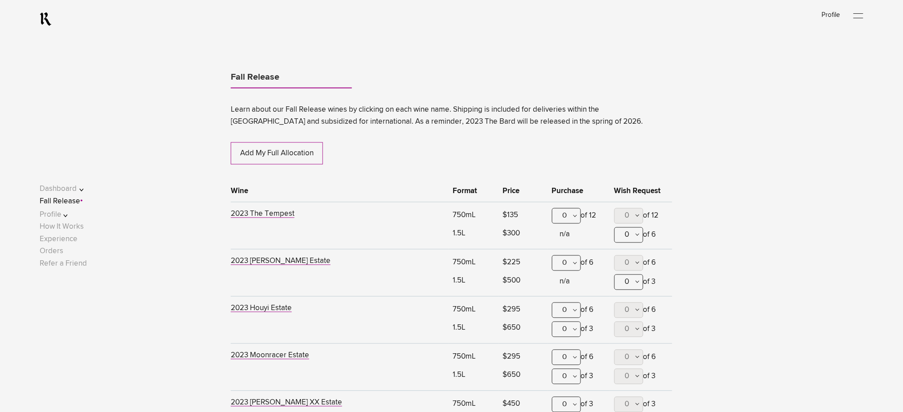
click at [567, 218] on div "0" at bounding box center [566, 216] width 29 height 16
click at [638, 234] on div at bounding box center [640, 235] width 6 height 7
click at [631, 280] on span "1" at bounding box center [628, 279] width 29 height 22
type lightning-combobox "1"
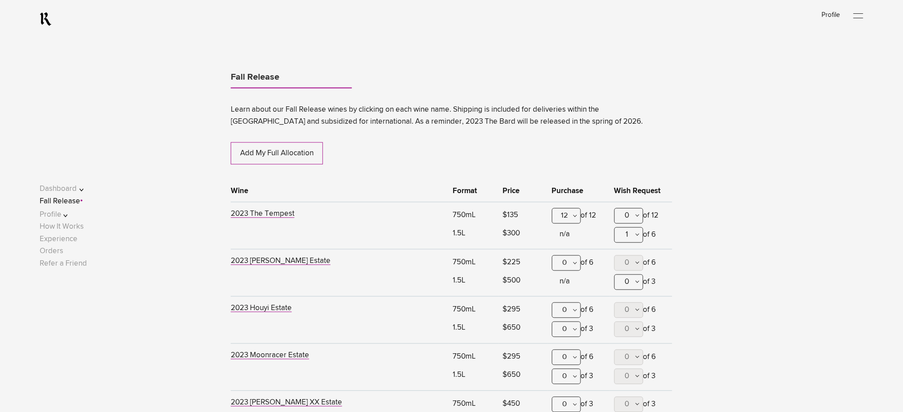
click at [569, 263] on div "0" at bounding box center [566, 264] width 29 height 16
click at [565, 408] on div "6" at bounding box center [566, 419] width 28 height 22
click at [626, 282] on span "0" at bounding box center [627, 283] width 4 height 8
click at [627, 325] on span "1" at bounding box center [628, 326] width 3 height 22
type lightning-combobox "1"
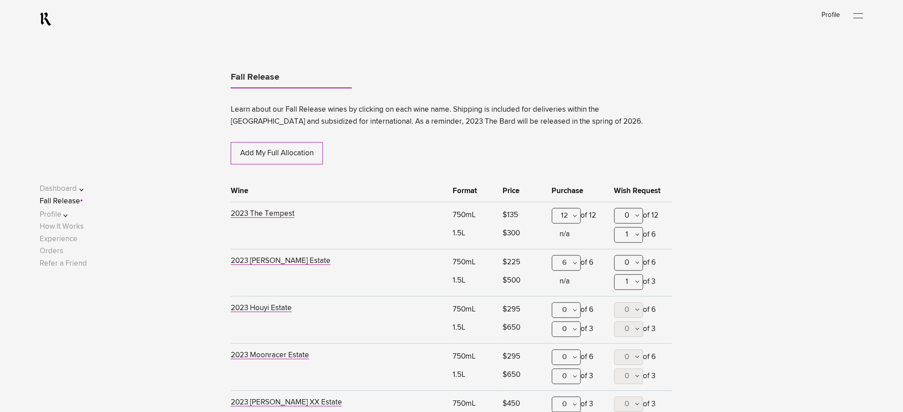
click at [69, 218] on button "Profile" at bounding box center [68, 215] width 57 height 12
click at [71, 220] on link "Shipping" at bounding box center [62, 220] width 29 height 8
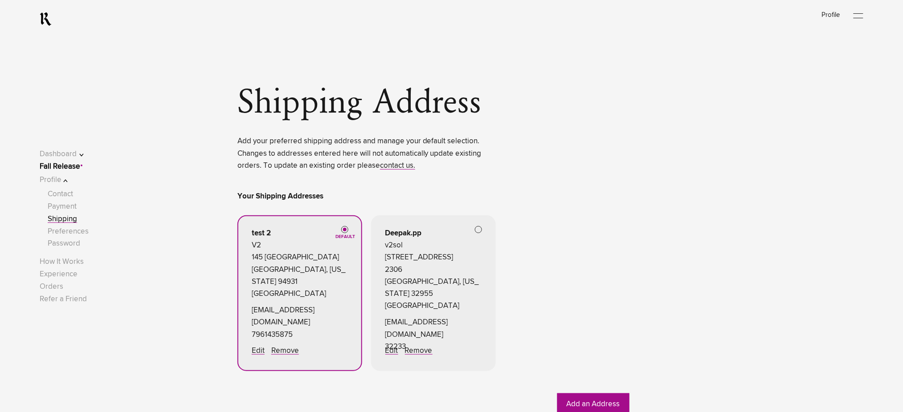
click at [479, 231] on span at bounding box center [478, 229] width 7 height 7
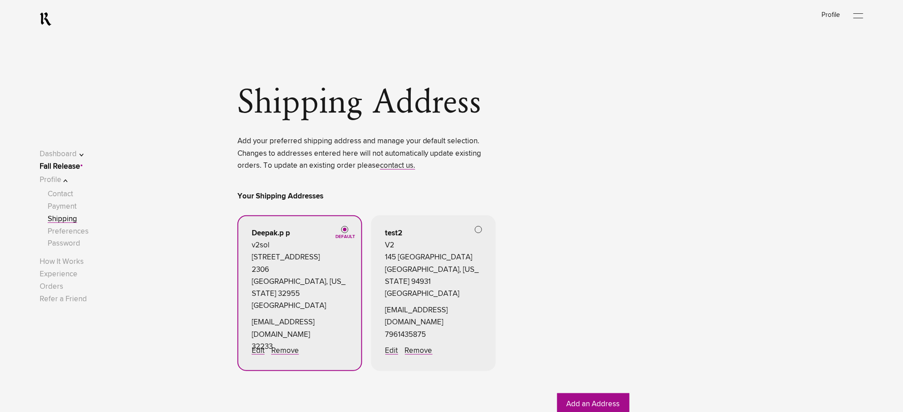
click at [73, 167] on link "Fall Release" at bounding box center [60, 167] width 41 height 8
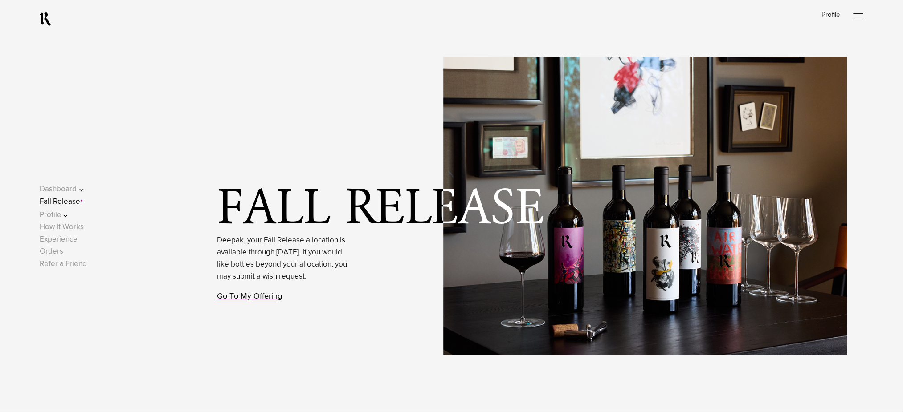
click at [243, 301] on link "Go To My Offering" at bounding box center [249, 297] width 65 height 8
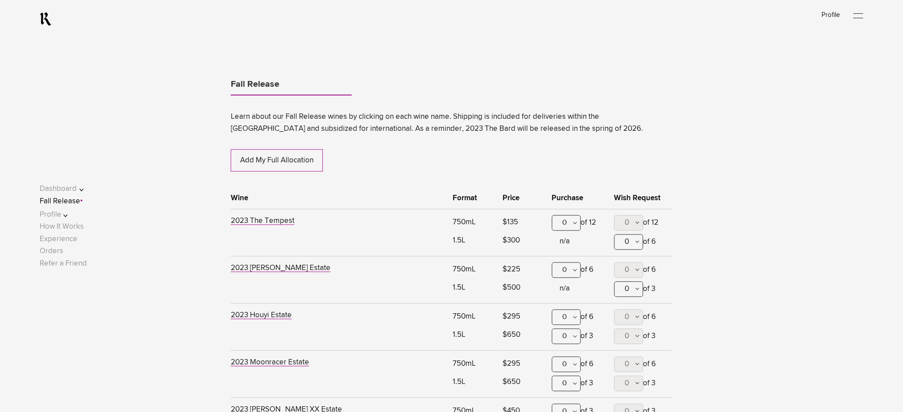
scroll to position [466, 0]
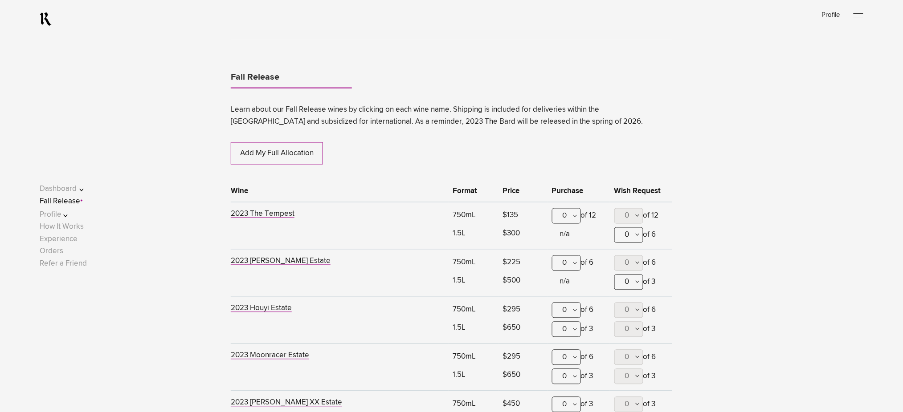
click at [575, 215] on div "0" at bounding box center [566, 216] width 29 height 16
click at [629, 237] on button "0" at bounding box center [628, 236] width 29 height 16
click at [630, 277] on span "1" at bounding box center [628, 279] width 29 height 22
type lightning-combobox "1"
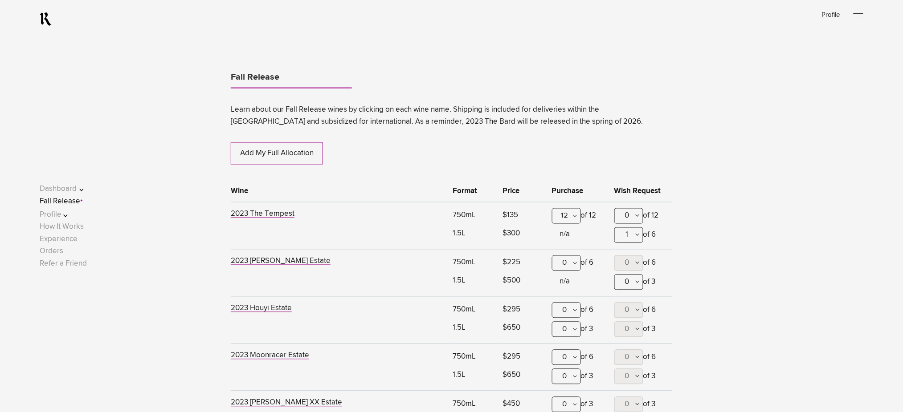
click at [570, 261] on div "0" at bounding box center [566, 264] width 29 height 16
click at [564, 408] on div "6" at bounding box center [566, 419] width 28 height 22
click at [625, 262] on span "0" at bounding box center [627, 264] width 4 height 8
click at [628, 304] on span "1" at bounding box center [628, 307] width 3 height 22
type lightning-combobox "1"
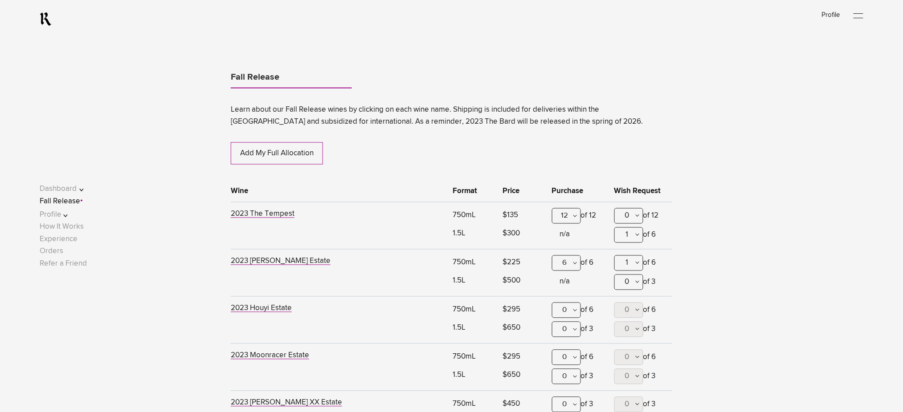
click at [625, 282] on span "0" at bounding box center [627, 283] width 4 height 8
click at [628, 327] on span "1" at bounding box center [628, 326] width 3 height 22
type lightning-combobox "1"
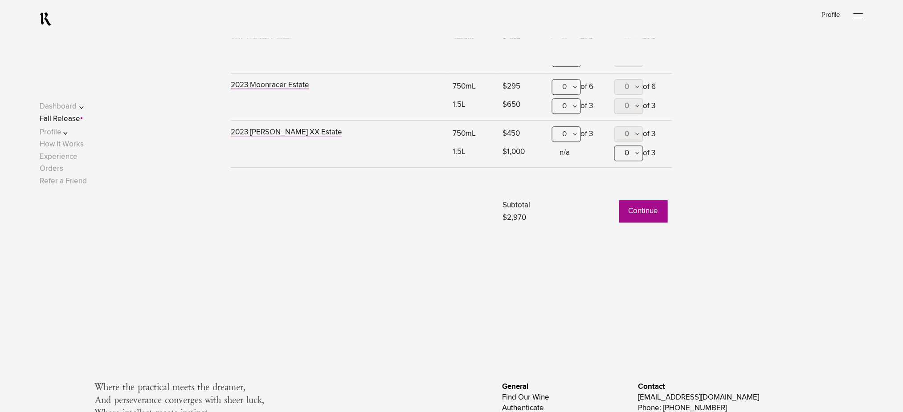
scroll to position [763, 0]
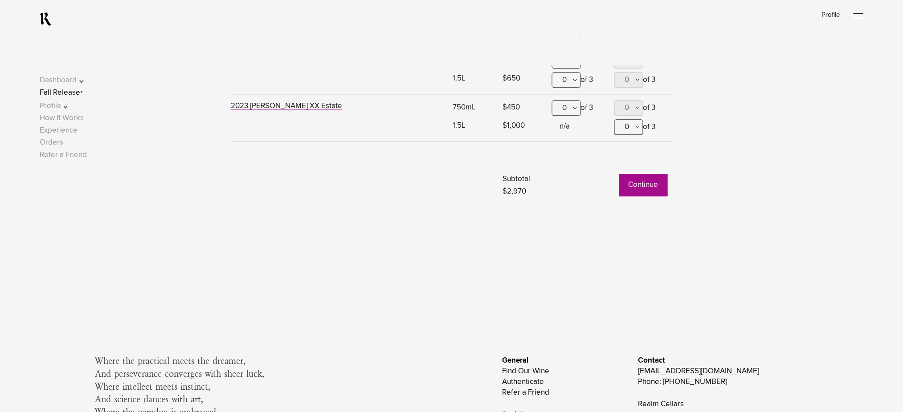
click at [636, 193] on button "Continue" at bounding box center [643, 185] width 49 height 22
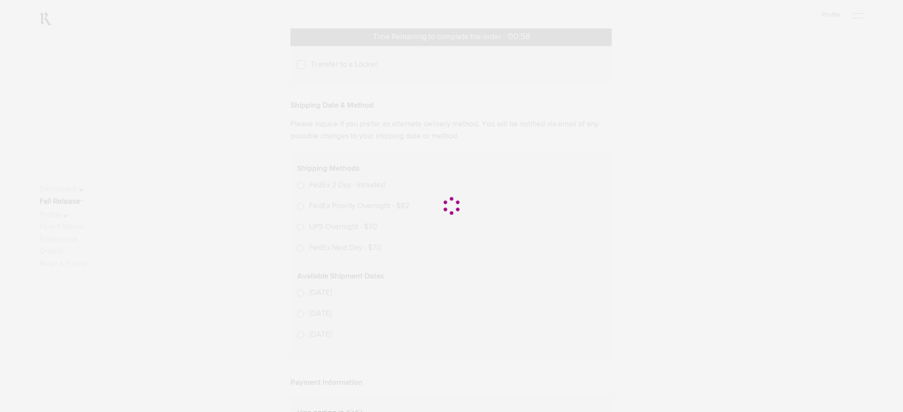
scroll to position [257, 0]
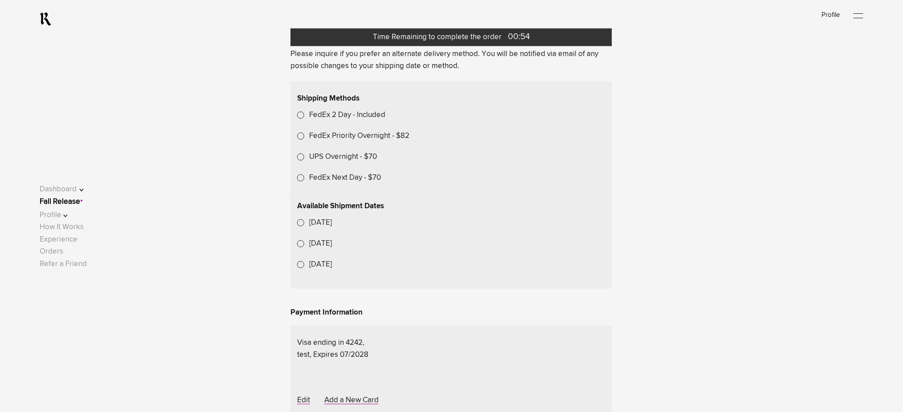
click at [336, 142] on label "FedEx Priority Overnight - $82" at bounding box center [359, 136] width 100 height 12
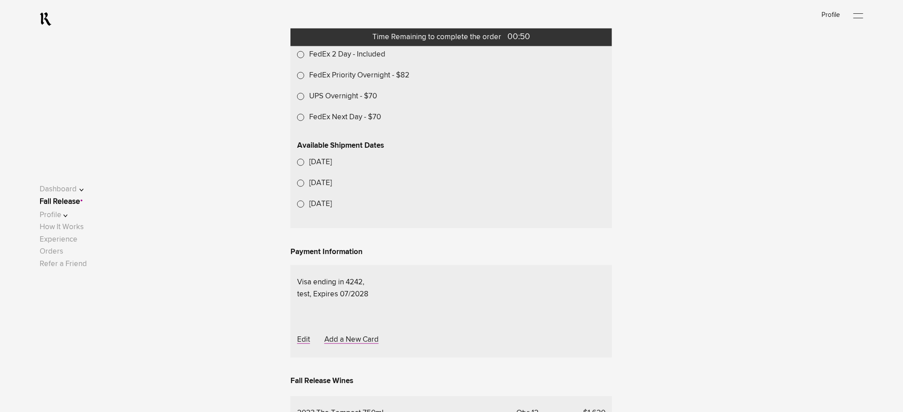
scroll to position [494, 0]
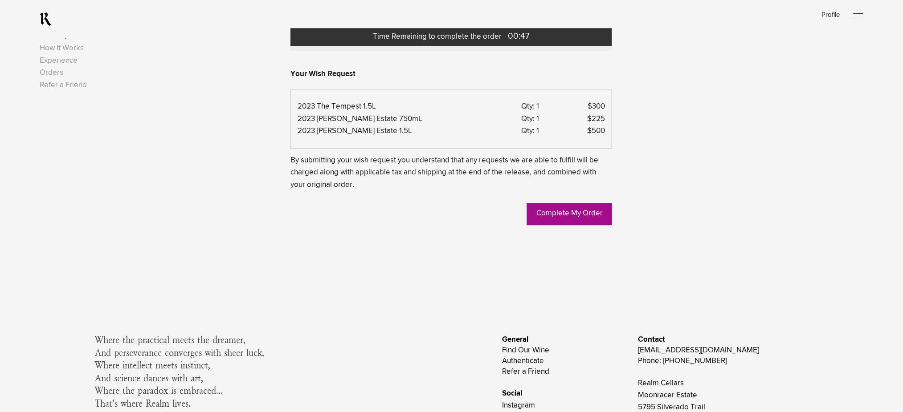
scroll to position [909, 0]
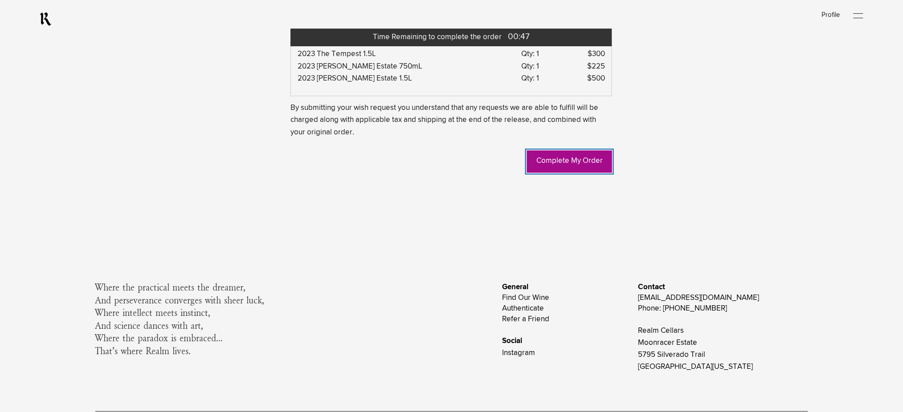
click at [554, 173] on link "Complete My Order" at bounding box center [569, 162] width 85 height 22
